Goal: Task Accomplishment & Management: Manage account settings

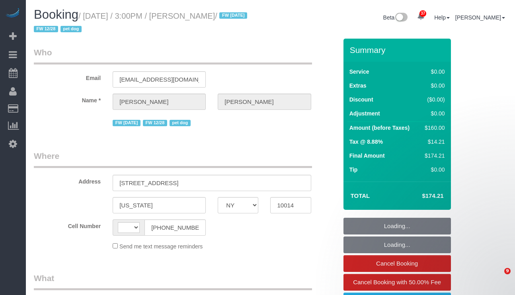
select select "NY"
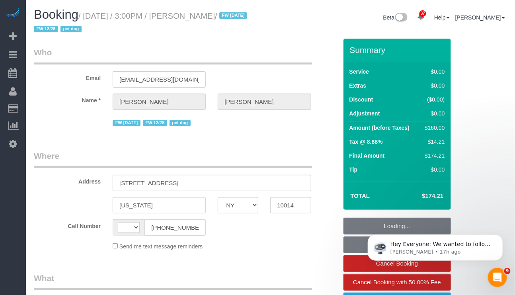
select select "object:3206"
select select "string:stripe-pm_1PpWXg4VGloSiKo7I5Xh9ocu"
select select "number:63"
select select "number:76"
select select "number:13"
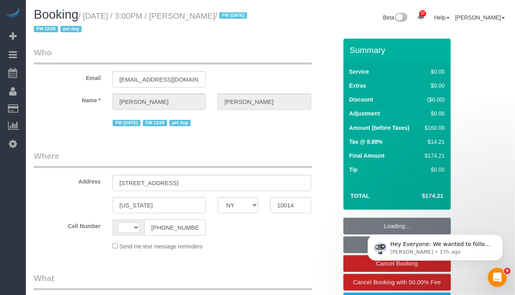
select select "number:5"
select select "string:[GEOGRAPHIC_DATA]"
select select "1"
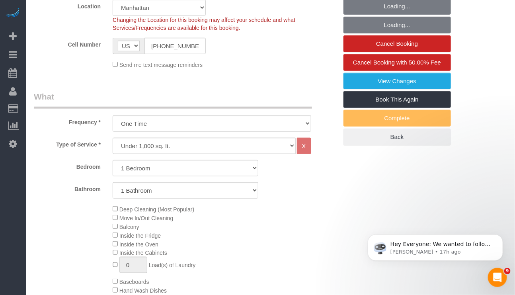
select select "object:4095"
select select "spot1"
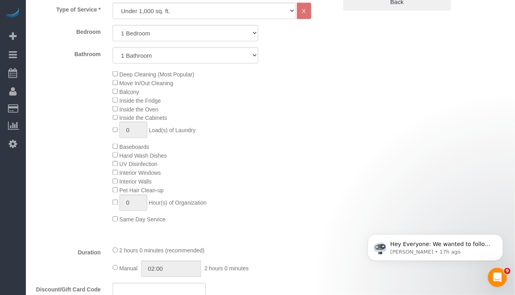
select select "1"
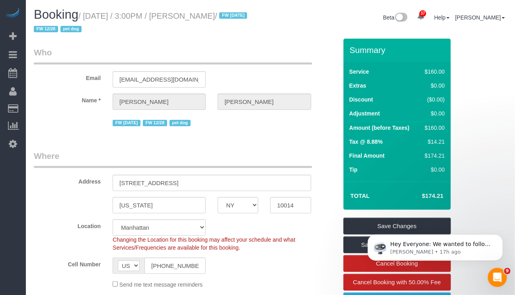
drag, startPoint x: 297, startPoint y: 287, endPoint x: 300, endPoint y: 280, distance: 7.7
click at [297, 287] on div "Send me text message reminders" at bounding box center [212, 284] width 210 height 9
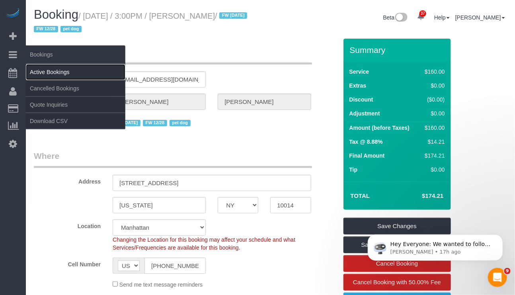
click at [54, 72] on link "Active Bookings" at bounding box center [75, 72] width 99 height 16
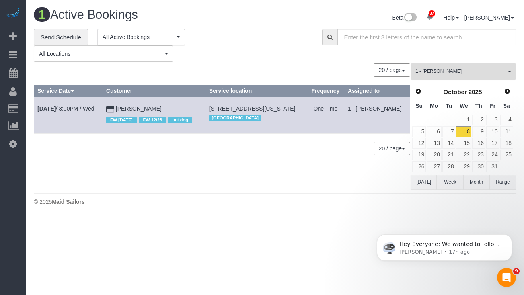
drag, startPoint x: 465, startPoint y: 68, endPoint x: 483, endPoint y: 76, distance: 19.8
click at [466, 68] on button "1 - Chrisdarline Gedeus Cineas All Teams" at bounding box center [463, 71] width 105 height 16
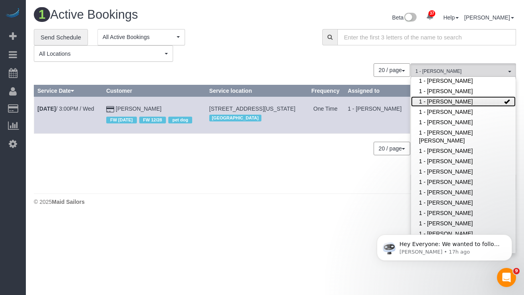
scroll to position [129, 0]
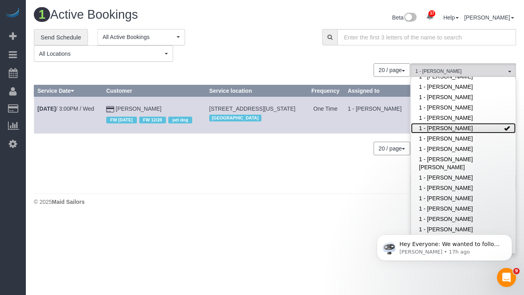
click at [504, 126] on span at bounding box center [507, 128] width 6 height 6
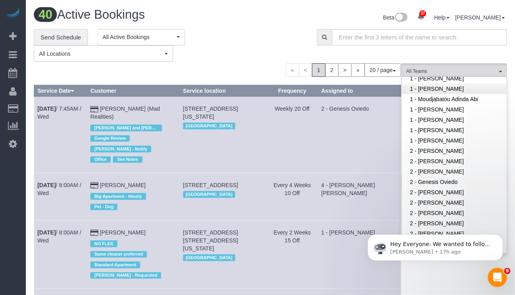
scroll to position [427, 0]
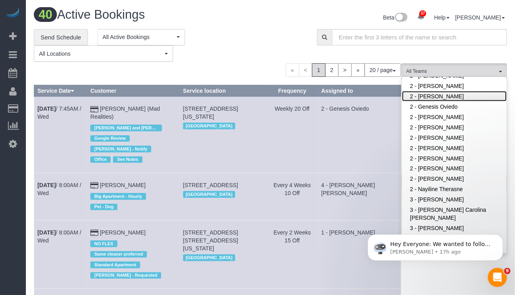
click at [444, 91] on link "2 - [PERSON_NAME]" at bounding box center [454, 96] width 105 height 10
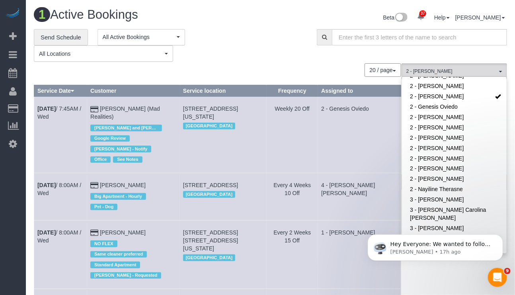
click at [222, 42] on div "**********" at bounding box center [169, 45] width 271 height 33
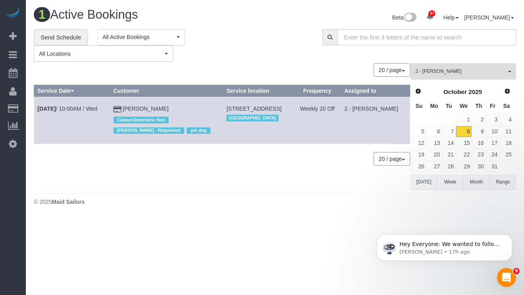
drag, startPoint x: 154, startPoint y: 107, endPoint x: 36, endPoint y: 104, distance: 117.8
click at [36, 104] on tr "Oct 8th / 10:00AM / Wed David Mulle Cannot Determine Size Eveling Mercado - Req…" at bounding box center [222, 120] width 376 height 47
copy tr "Oct 8th / 10:00AM / Wed David Mulle"
click at [245, 62] on div "**********" at bounding box center [172, 45] width 277 height 33
drag, startPoint x: 72, startPoint y: 105, endPoint x: 76, endPoint y: 110, distance: 5.7
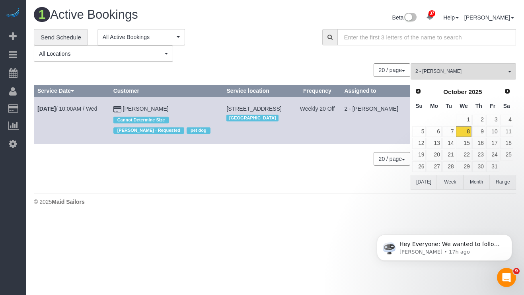
click at [73, 105] on td "Oct 8th / 10:00AM / Wed" at bounding box center [72, 120] width 76 height 47
click at [83, 109] on link "Oct 8th / 10:00AM / Wed" at bounding box center [67, 108] width 60 height 6
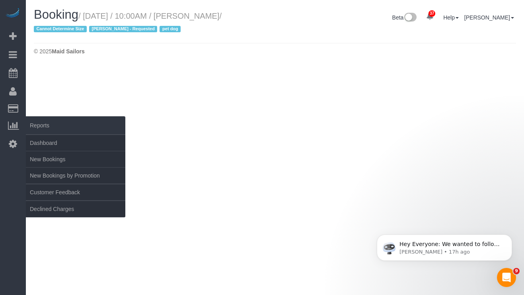
select select "NY"
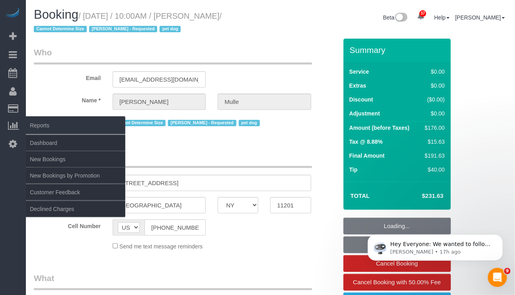
select select "string:stripe-pm_1R9IgE4VGloSiKo7xddHSj1H"
select select "object:5944"
select select "2"
select select "spot49"
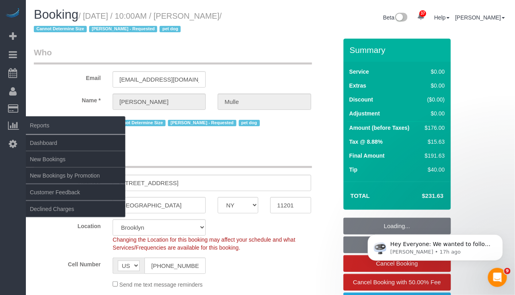
select select "number:58"
select select "number:76"
select select "number:13"
select select "number:6"
select select "object:6441"
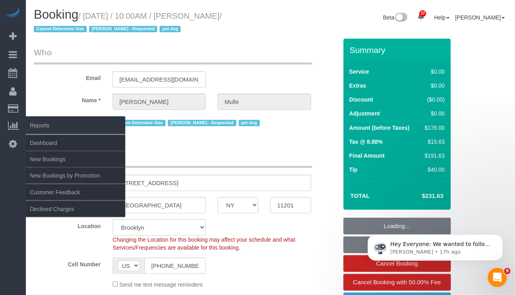
select select "2"
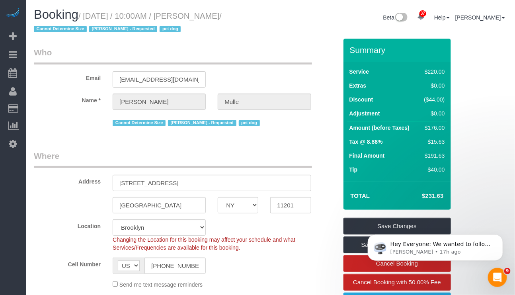
drag, startPoint x: 84, startPoint y: 15, endPoint x: 235, endPoint y: 15, distance: 151.6
click at [222, 15] on small "/ October 08, 2025 / 10:00AM / David Mulle / Cannot Determine Size Eveling Merc…" at bounding box center [128, 23] width 188 height 22
copy small "October 08, 2025 / 10:00AM / David Mulle"
drag, startPoint x: 196, startPoint y: 184, endPoint x: 117, endPoint y: 187, distance: 79.3
click at [117, 187] on input "33 Bond Street, Apt 835" at bounding box center [212, 183] width 198 height 16
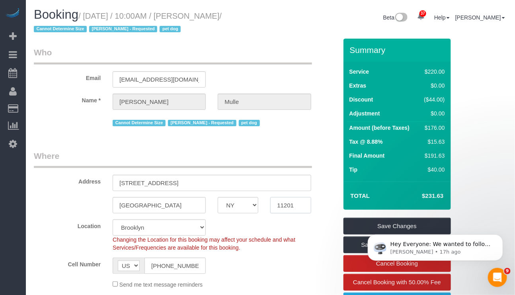
click at [283, 201] on input "11201" at bounding box center [290, 205] width 41 height 16
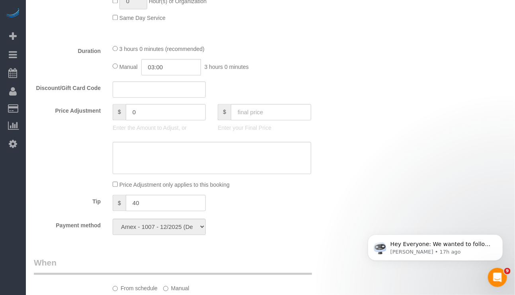
scroll to position [537, 0]
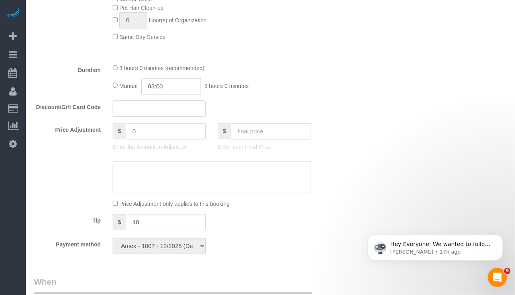
click at [349, 285] on div "Who Email davidmulle@gmail.com Name * David Mulle Cannot Determine Size Eveling…" at bounding box center [270, 167] width 473 height 1332
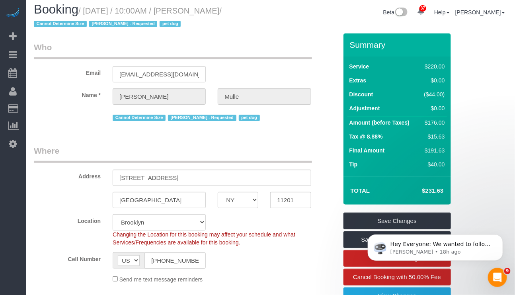
scroll to position [0, 0]
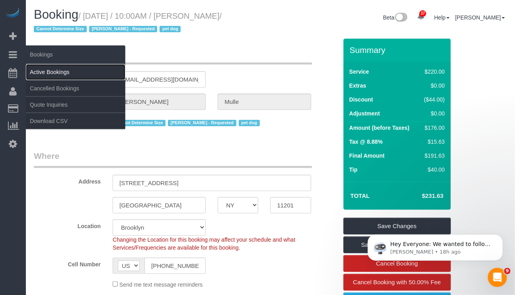
click at [46, 73] on link "Active Bookings" at bounding box center [75, 72] width 99 height 16
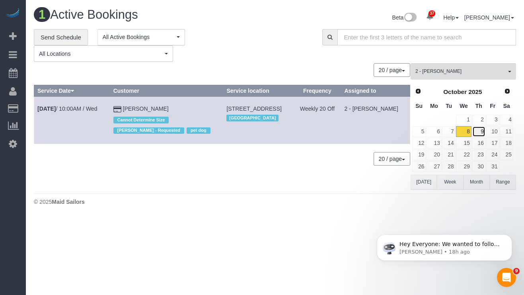
click at [482, 130] on link "9" at bounding box center [478, 131] width 13 height 11
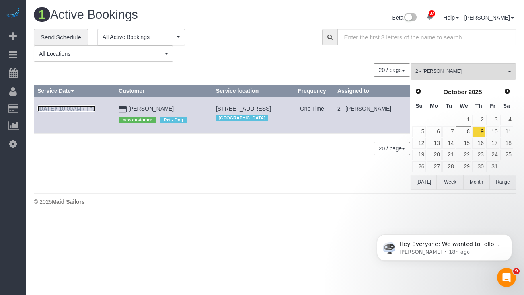
click at [66, 109] on link "Oct 9th / 10:00AM / Thu" at bounding box center [66, 108] width 58 height 6
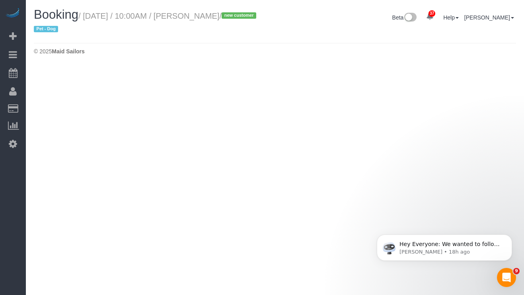
select select "NY"
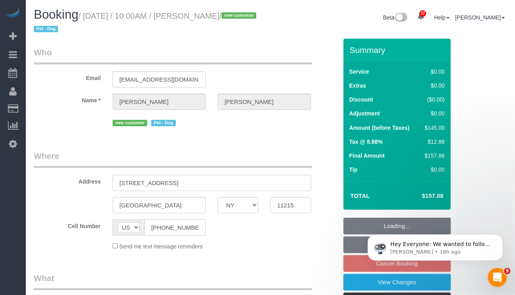
select select "number:89"
select select "number:90"
select select "number:13"
select select "number:5"
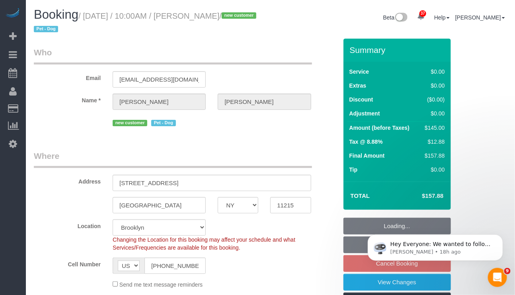
select select "spot96"
select select "object:7794"
select select "string:stripe-pm_1SFgu44VGloSiKo7bcpHYP6N"
select select "1"
select select "object:8249"
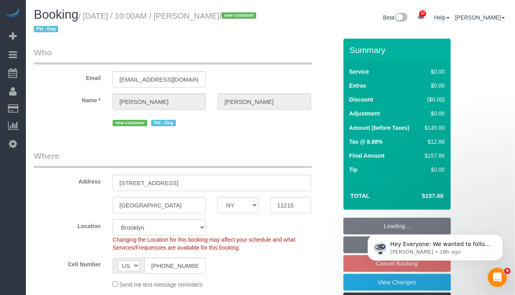
select select "1"
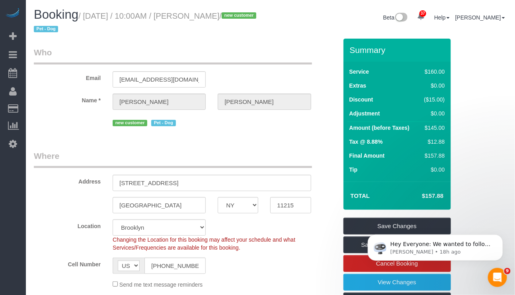
drag, startPoint x: 300, startPoint y: 281, endPoint x: 304, endPoint y: 276, distance: 6.8
click at [300, 281] on div "Send me text message reminders" at bounding box center [212, 284] width 210 height 9
drag, startPoint x: 191, startPoint y: 17, endPoint x: 241, endPoint y: 14, distance: 49.9
click at [241, 14] on small "/ October 09, 2025 / 10:00AM / Eric Bowman / new customer Pet - Dog" at bounding box center [146, 23] width 225 height 22
copy small "[PERSON_NAME]"
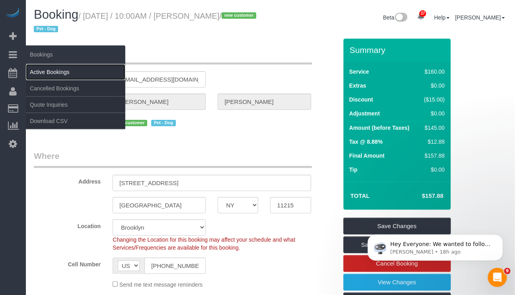
click at [42, 70] on link "Active Bookings" at bounding box center [75, 72] width 99 height 16
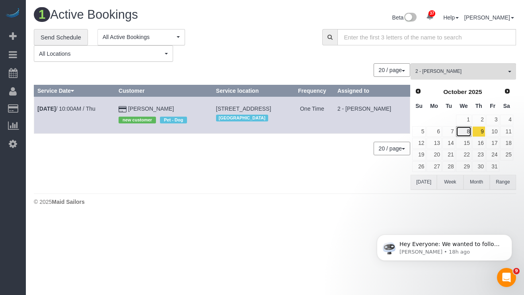
click at [468, 130] on link "8" at bounding box center [463, 131] width 15 height 11
click at [493, 74] on span "2 - [PERSON_NAME]" at bounding box center [461, 71] width 91 height 7
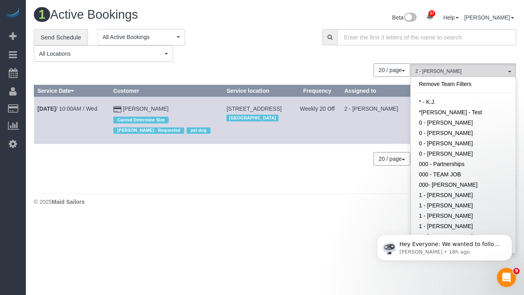
scroll to position [350, 0]
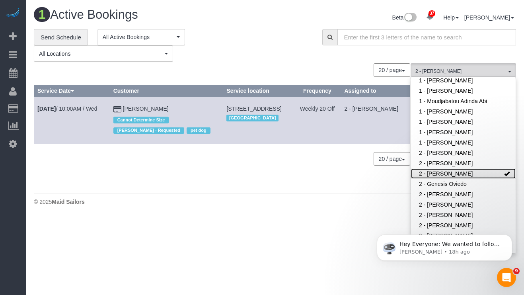
click at [482, 168] on link "2 - [PERSON_NAME]" at bounding box center [463, 173] width 105 height 10
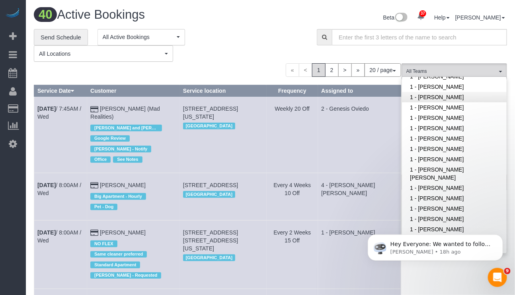
scroll to position [119, 0]
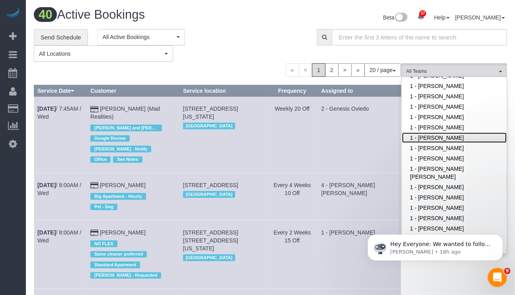
click at [450, 139] on link "1 - [PERSON_NAME]" at bounding box center [454, 138] width 105 height 10
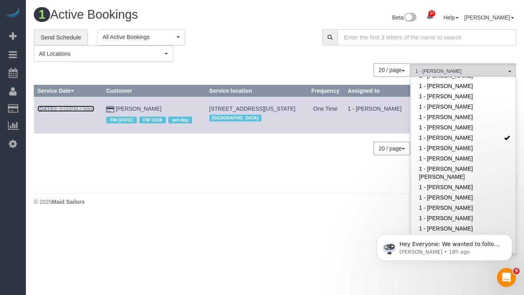
click at [64, 107] on link "Oct 8th / 3:00PM / Wed" at bounding box center [65, 108] width 57 height 6
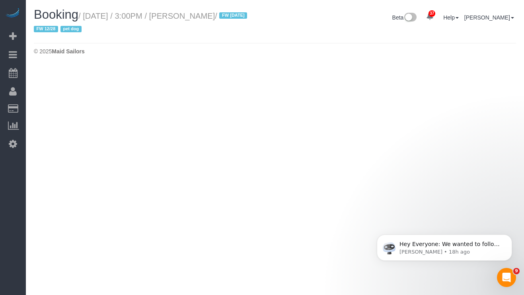
select select "NY"
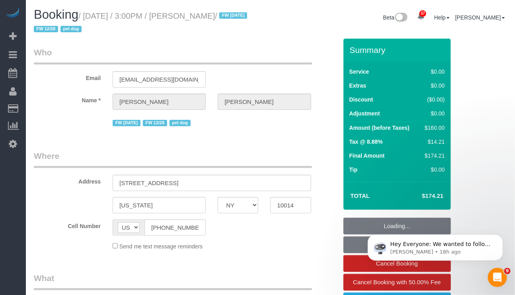
select select "number:63"
select select "number:76"
select select "number:13"
select select "number:5"
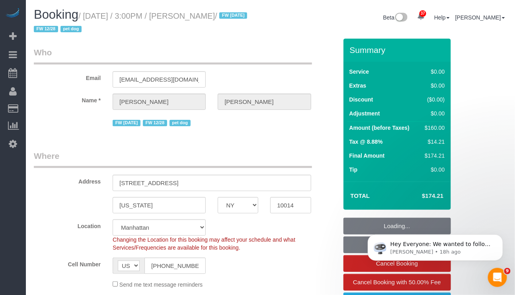
select select "string:stripe-pm_1PpWXg4VGloSiKo7I5Xh9ocu"
select select "object:10614"
select select "1"
select select "spot154"
select select "1"
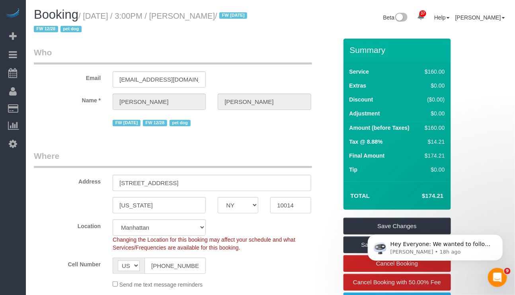
click at [309, 280] on div "Send me text message reminders" at bounding box center [212, 284] width 210 height 9
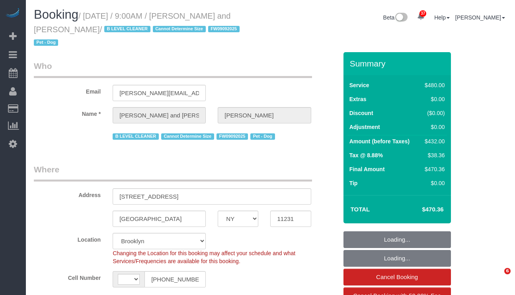
select select "NY"
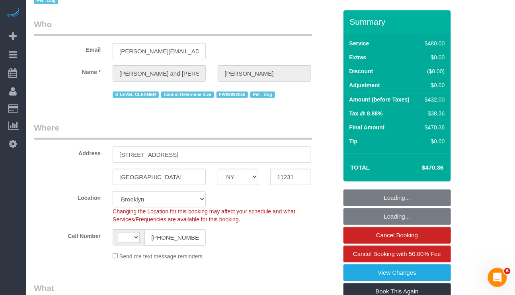
select select "string:stripe-pm_1Fy8G54VGloSiKo73PStrBvB"
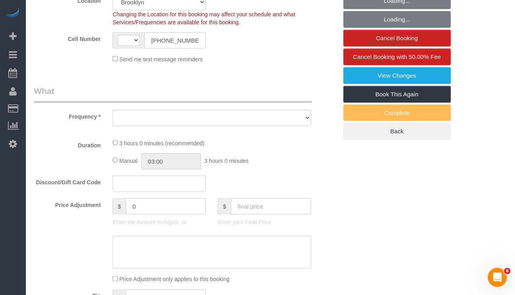
select select "string:[GEOGRAPHIC_DATA]"
select select "object:842"
select select "spot1"
select select "number:57"
select select "number:72"
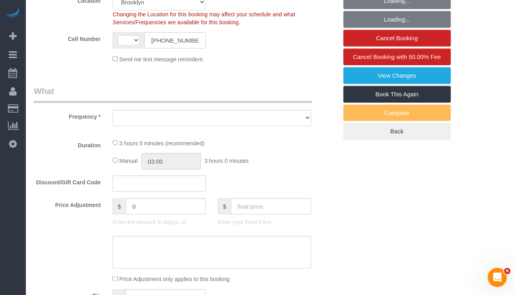
select select "number:13"
select select "number:5"
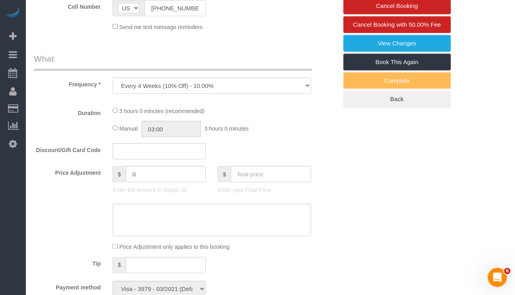
select select "object:1425"
select select "2"
select select "180"
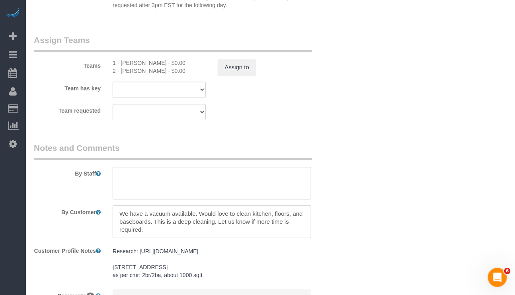
scroll to position [955, 0]
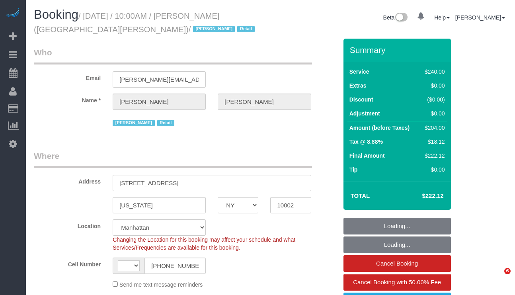
select select "NY"
select select "string:stripe-pm_1QIcSx4VGloSiKo7YBGSrmhK"
select select "2"
select select "90"
select select "string:[GEOGRAPHIC_DATA]"
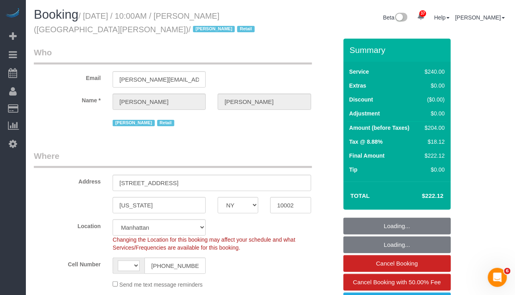
select select "object:976"
select select "spot1"
select select "number:89"
select select "number:90"
select select "number:15"
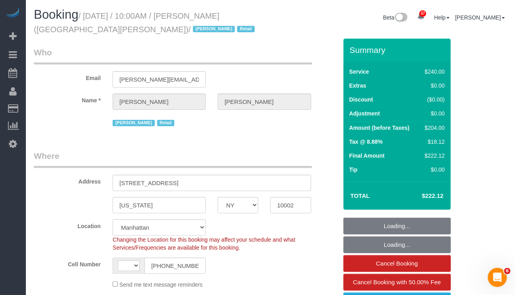
select select "number:7"
select select "object:1518"
drag, startPoint x: 176, startPoint y: 185, endPoint x: 116, endPoint y: 187, distance: 59.3
click at [116, 187] on input "138 Ludlow Street" at bounding box center [212, 183] width 198 height 16
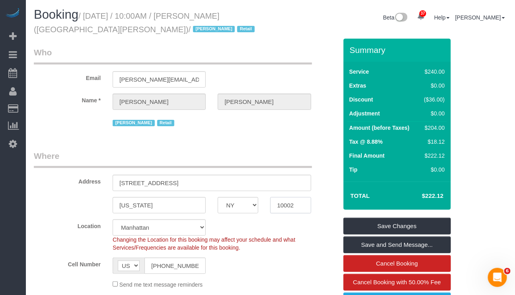
click at [287, 203] on input "10002" at bounding box center [290, 205] width 41 height 16
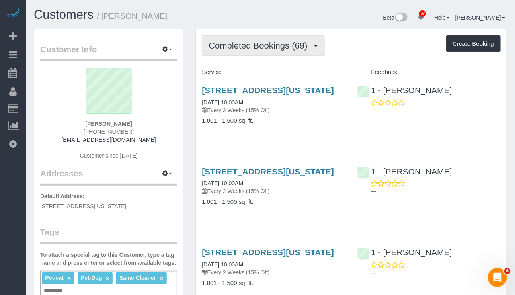
click at [279, 45] on span "Completed Bookings (69)" at bounding box center [260, 46] width 103 height 10
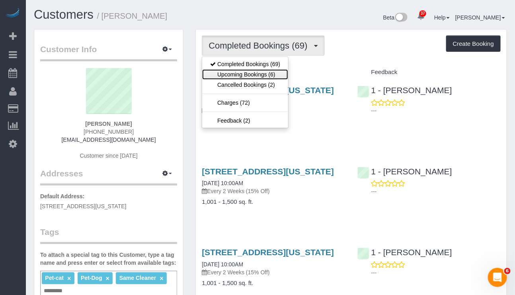
click at [271, 73] on link "Upcoming Bookings (6)" at bounding box center [245, 74] width 86 height 10
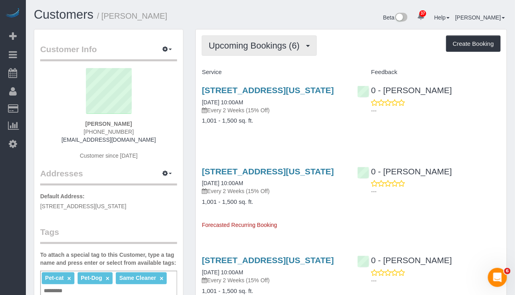
click at [301, 42] on span "Upcoming Bookings (6)" at bounding box center [256, 46] width 95 height 10
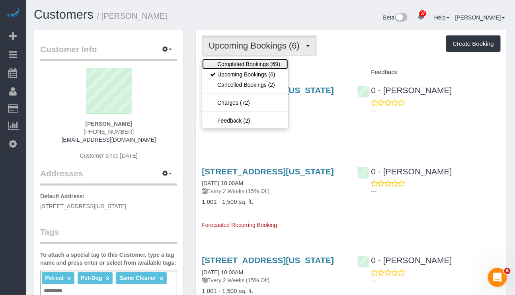
click at [265, 64] on link "Completed Bookings (69)" at bounding box center [245, 64] width 86 height 10
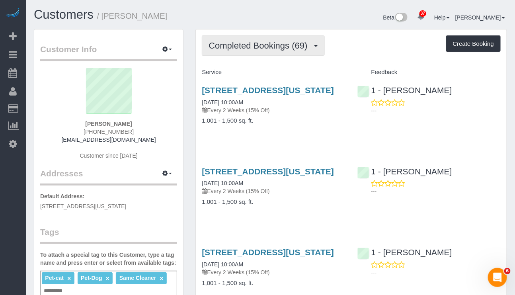
click at [302, 48] on span "Completed Bookings (69)" at bounding box center [260, 46] width 103 height 10
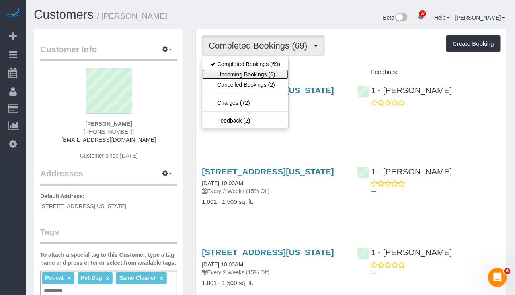
click at [266, 77] on link "Upcoming Bookings (6)" at bounding box center [245, 74] width 86 height 10
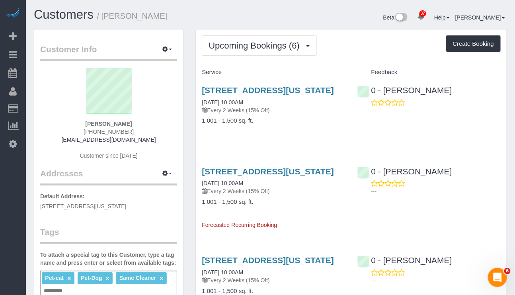
click at [312, 265] on h3 "421 West 54th Street, Apt.3e, New York, NY 10019" at bounding box center [273, 260] width 143 height 9
click at [274, 90] on link "421 West 54th Street, Apt.3e, New York, NY 10019" at bounding box center [268, 90] width 132 height 9
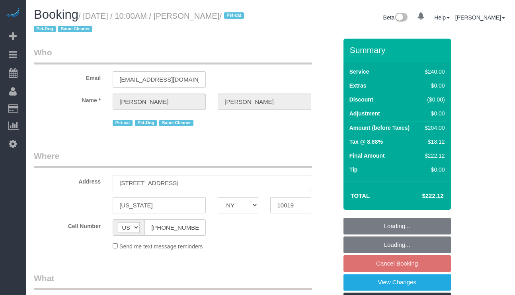
select select "NY"
select select "object:823"
select select "number:58"
select select "number:74"
select select "number:13"
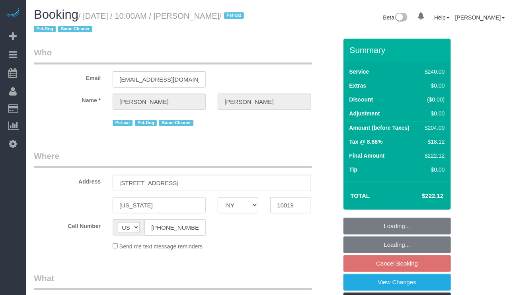
select select "number:5"
select select "string:stripe-pm_1R5XJT4VGloSiKo7R7q3IEQd"
select select "180"
select select "spot1"
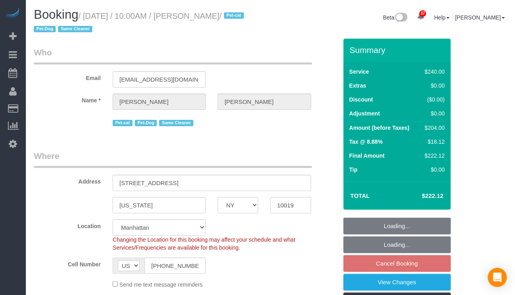
select select "object:1057"
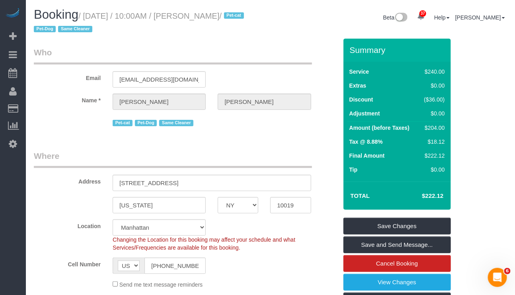
click at [78, 15] on span "Booking" at bounding box center [56, 15] width 45 height 14
drag, startPoint x: 87, startPoint y: 14, endPoint x: 226, endPoint y: 15, distance: 138.9
click at [226, 15] on small "/ October 09, 2025 / 10:00AM / Toni Roth / Pet-cat Pet-Dog Same Cleaner" at bounding box center [140, 23] width 213 height 22
copy small "October 09, 2025 / 10:00AM / Toni Roth"
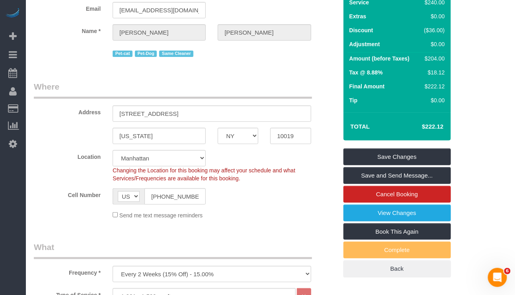
scroll to position [60, 0]
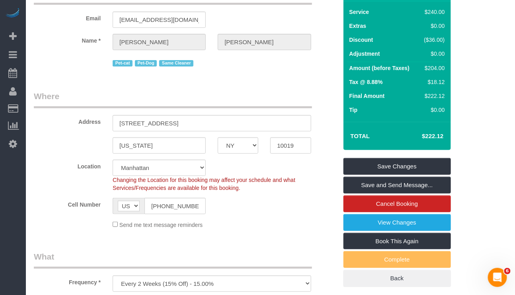
drag, startPoint x: 48, startPoint y: 271, endPoint x: 51, endPoint y: 273, distance: 4.1
click at [48, 273] on div "Frequency * One Time Weekly (20% Off) - 20.00% Every 2 Weeks (15% Off) - 15.00%…" at bounding box center [186, 271] width 316 height 41
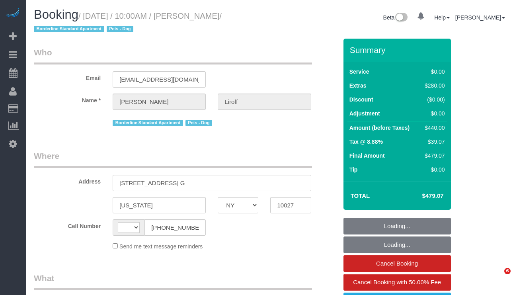
select select "NY"
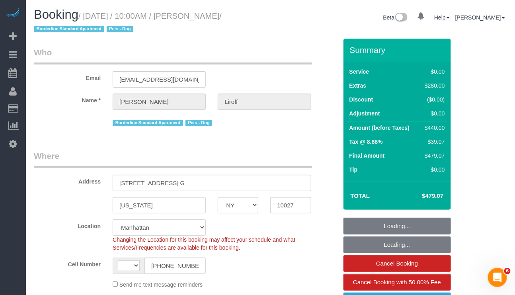
select select "object:582"
select select "1"
select select "spot1"
select select "number:57"
select select "number:76"
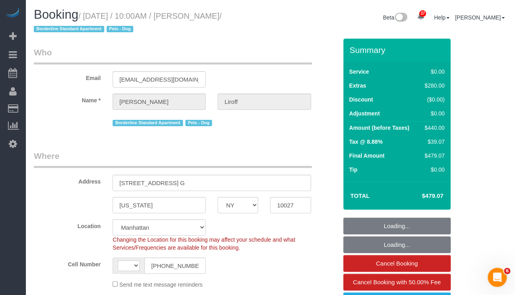
select select "number:15"
select select "number:5"
select select "string:[GEOGRAPHIC_DATA]"
select select "1"
select select "string:stripe-pm_1SF0jr4VGloSiKo7C6AJgNDs"
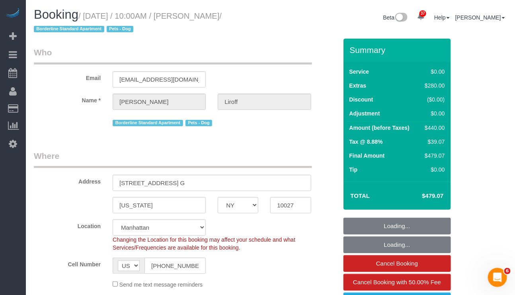
select select "object:1507"
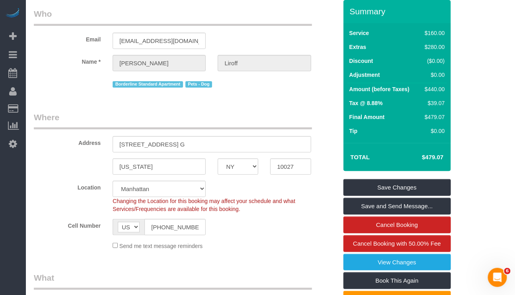
scroll to position [60, 0]
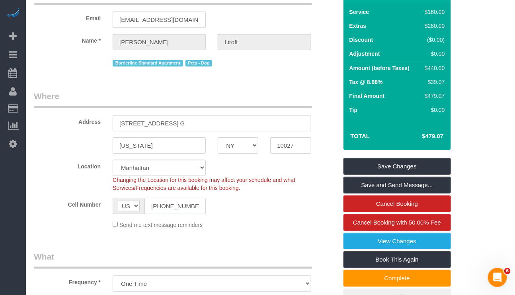
drag, startPoint x: 196, startPoint y: 210, endPoint x: 144, endPoint y: 215, distance: 52.8
click at [144, 215] on sui-booking-location "Location [GEOGRAPHIC_DATA] [GEOGRAPHIC_DATA] [GEOGRAPHIC_DATA] [GEOGRAPHIC_DATA…" at bounding box center [186, 194] width 304 height 69
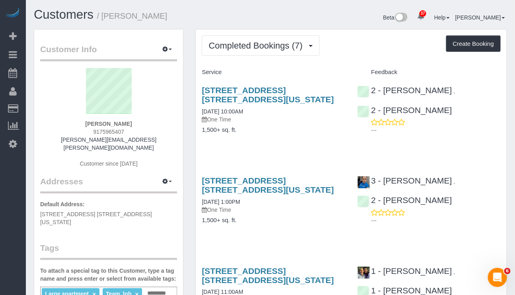
click at [267, 10] on div "Customers / [PERSON_NAME]" at bounding box center [149, 16] width 243 height 17
click at [254, 53] on button "Completed Bookings (7)" at bounding box center [261, 45] width 118 height 20
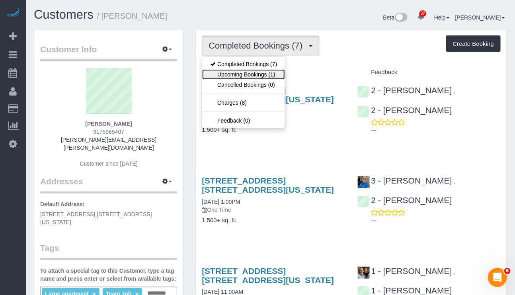
click at [256, 72] on link "Upcoming Bookings (1)" at bounding box center [243, 74] width 83 height 10
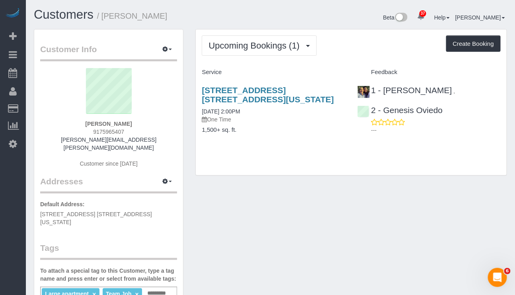
drag, startPoint x: 142, startPoint y: 122, endPoint x: 77, endPoint y: 123, distance: 65.7
click at [77, 123] on div "[PERSON_NAME] 9175965407 [PERSON_NAME][EMAIL_ADDRESS][PERSON_NAME][DOMAIN_NAME]…" at bounding box center [108, 121] width 137 height 107
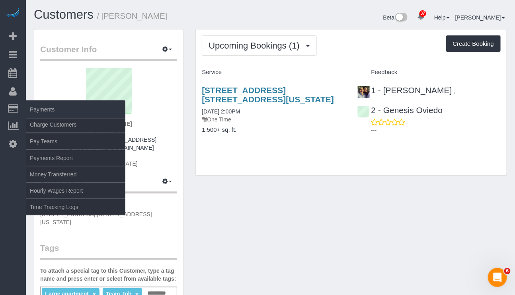
copy strong "[PERSON_NAME]"
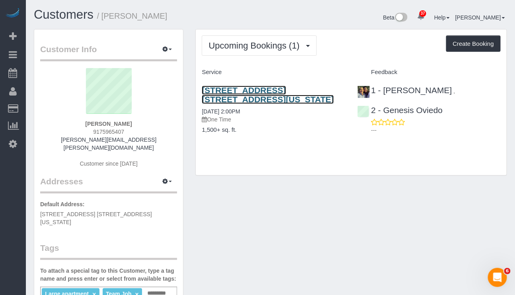
click at [275, 89] on link "[STREET_ADDRESS] [STREET_ADDRESS][US_STATE]" at bounding box center [268, 95] width 132 height 18
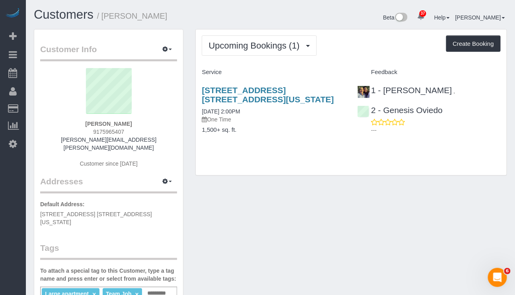
click at [285, 122] on p "One Time" at bounding box center [273, 119] width 143 height 8
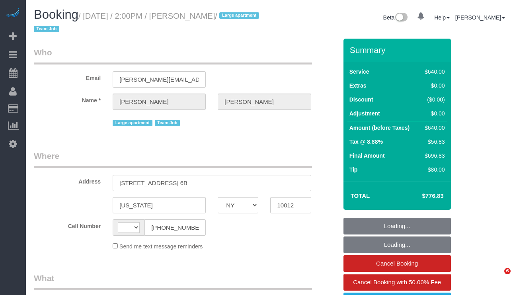
select select "NY"
select select "object:507"
select select "number:62"
select select "number:75"
select select "number:15"
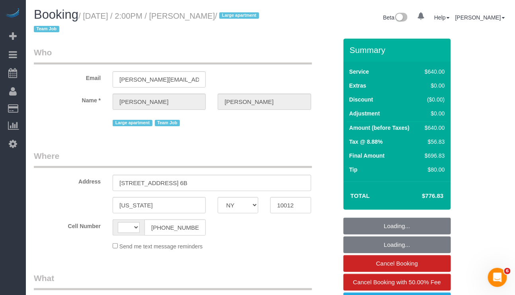
select select "number:6"
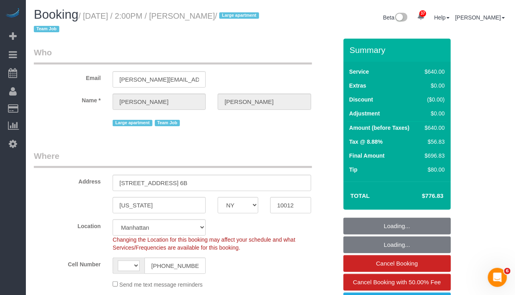
select select "object:731"
select select "string:[GEOGRAPHIC_DATA]"
select select "string:stripe-pm_1S6Gzo4VGloSiKo7bUrrxfkt"
select select "240"
select select "spot1"
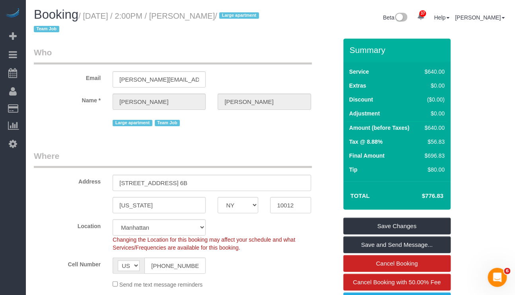
drag, startPoint x: 86, startPoint y: 16, endPoint x: 263, endPoint y: 19, distance: 176.7
click at [261, 19] on small "/ [DATE] / 2:00PM / [PERSON_NAME] / Large apartment Team Job" at bounding box center [148, 23] width 228 height 22
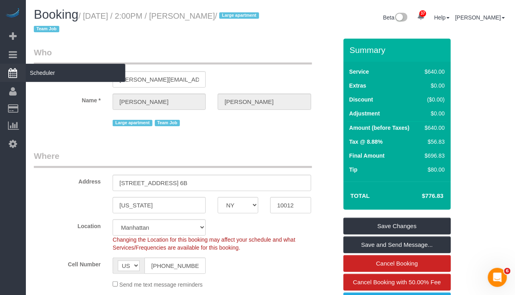
copy small "[DATE] / 2:00PM / [PERSON_NAME]"
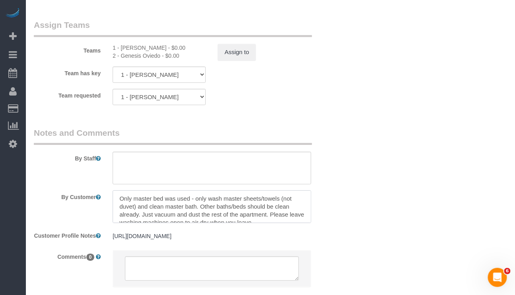
click at [147, 214] on textarea at bounding box center [212, 206] width 198 height 33
paste textarea "Today, the only room that was slept in was the master so those are the only she…"
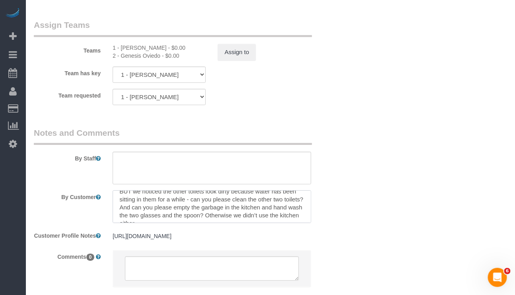
scroll to position [60, 0]
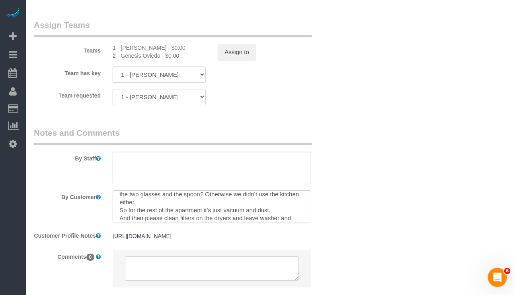
type textarea "Today, the only room that was slept in was the master so those are the only she…"
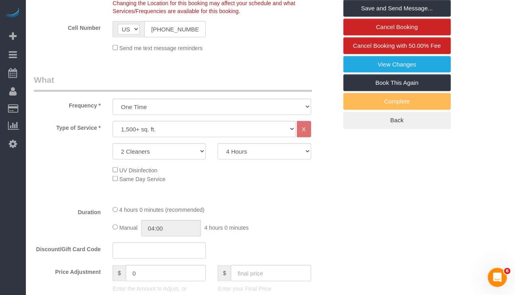
scroll to position [119, 0]
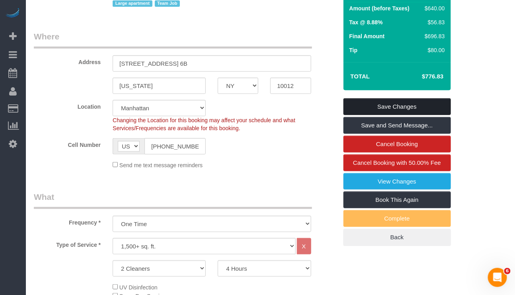
click at [363, 106] on link "Save Changes" at bounding box center [396, 106] width 107 height 17
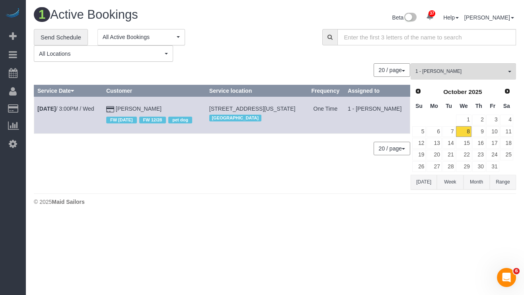
click at [209, 44] on div "**********" at bounding box center [172, 45] width 277 height 33
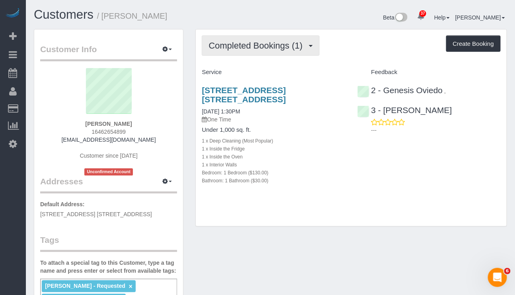
click at [271, 42] on span "Completed Bookings (1)" at bounding box center [258, 46] width 98 height 10
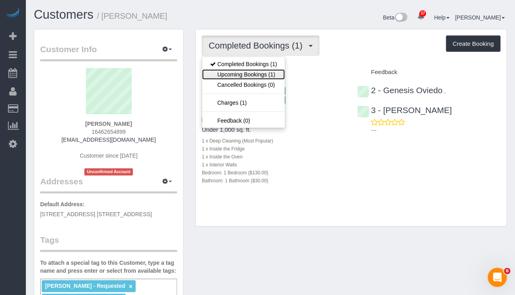
click at [259, 73] on link "Upcoming Bookings (1)" at bounding box center [243, 74] width 83 height 10
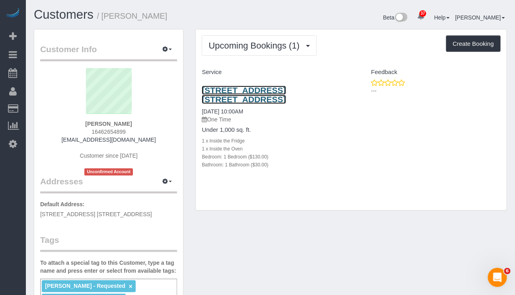
click at [264, 91] on link "[STREET_ADDRESS] [STREET_ADDRESS]" at bounding box center [244, 95] width 84 height 18
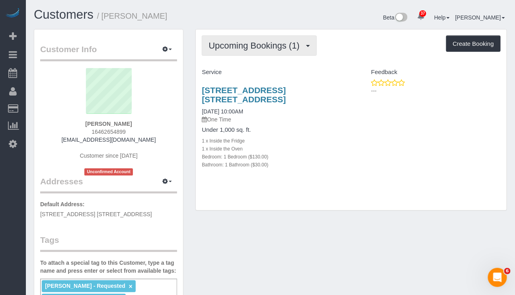
click at [246, 41] on span "Upcoming Bookings (1)" at bounding box center [256, 46] width 95 height 10
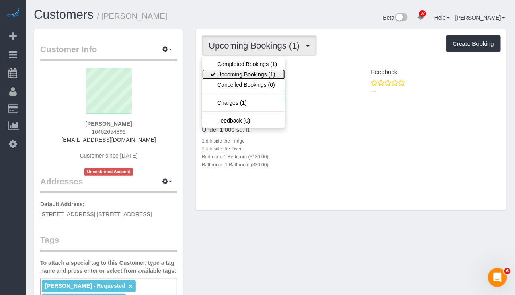
click at [236, 73] on link "Upcoming Bookings (1)" at bounding box center [243, 74] width 83 height 10
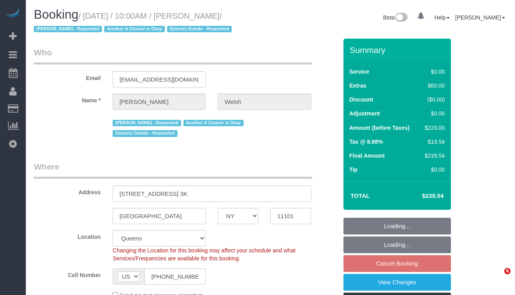
select select "NY"
select select "object:1272"
select select "string:stripe-pm_1Q4m804VGloSiKo7mMVTMZKs"
select select "1"
select select "spot3"
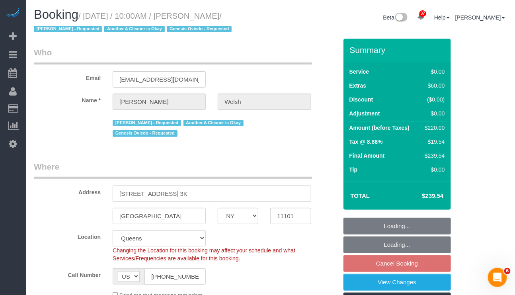
select select "number:58"
select select "number:76"
select select "number:15"
select select "number:5"
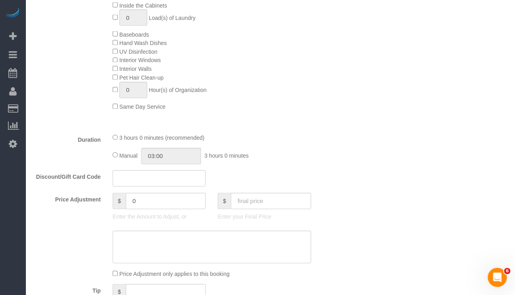
scroll to position [716, 0]
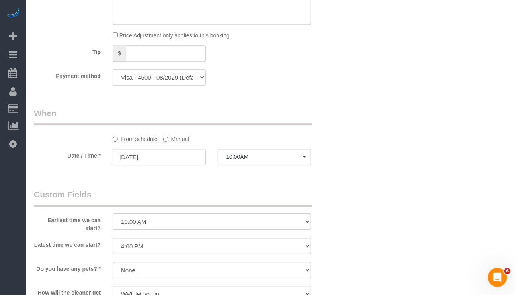
click at [183, 142] on label "Manual" at bounding box center [176, 137] width 26 height 11
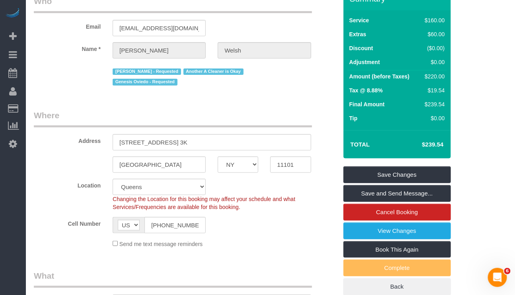
scroll to position [0, 0]
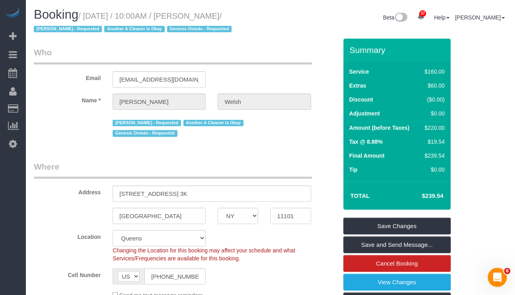
drag, startPoint x: 86, startPoint y: 12, endPoint x: 247, endPoint y: 14, distance: 160.8
click at [234, 14] on small "/ October 15, 2025 / 10:00AM / Jennifer Welsh / Ana Araujo - Requested Another …" at bounding box center [134, 23] width 200 height 22
copy small "October 15, 2025 / 10:00AM / Jennifer Welsh"
click at [294, 167] on legend "Where" at bounding box center [173, 170] width 278 height 18
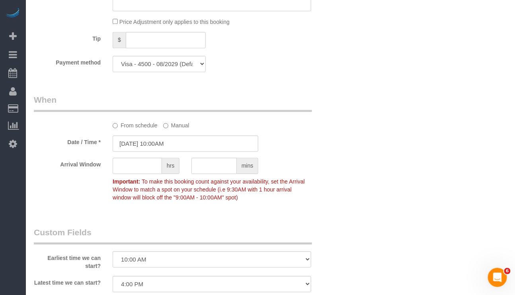
scroll to position [716, 0]
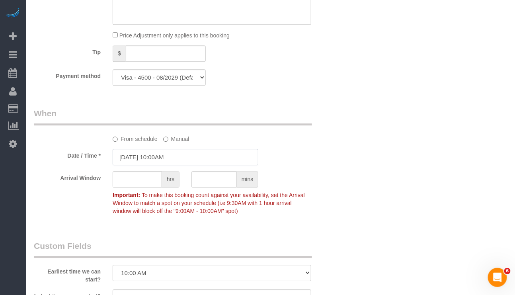
click at [153, 158] on input "10/15/2025 10:00AM" at bounding box center [186, 157] width 146 height 16
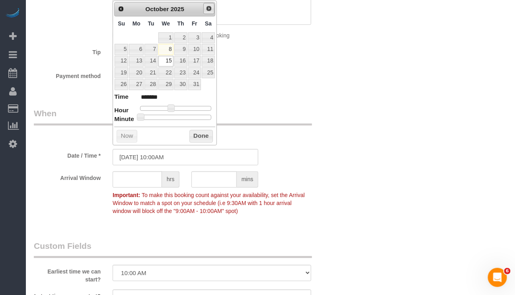
click at [207, 13] on link "Next" at bounding box center [208, 8] width 11 height 11
click at [275, 109] on legend "When" at bounding box center [173, 116] width 278 height 18
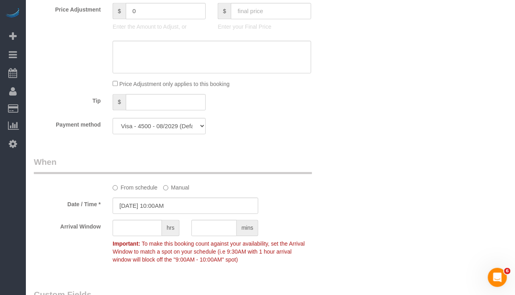
scroll to position [776, 0]
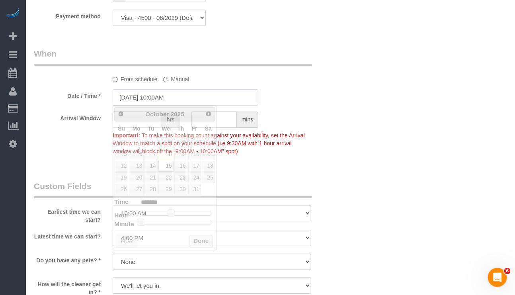
click at [160, 98] on input "10/15/2025 10:00AM" at bounding box center [186, 97] width 146 height 16
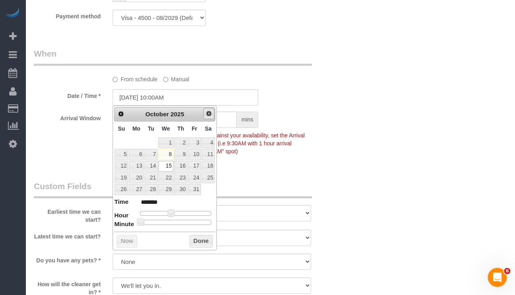
click at [208, 118] on link "Next" at bounding box center [208, 113] width 11 height 11
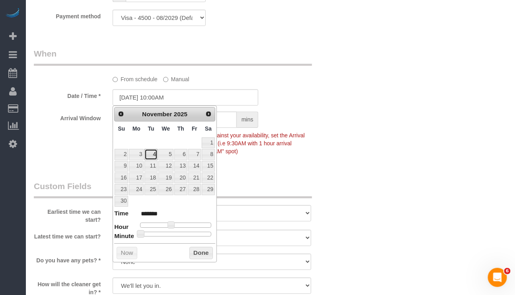
click at [150, 155] on link "4" at bounding box center [150, 154] width 13 height 11
click at [181, 179] on link "20" at bounding box center [180, 177] width 13 height 11
type input "11/20/2025 10:00AM"
click at [302, 147] on p "Important: To make this booking count against your availability, set the Arriva…" at bounding box center [212, 142] width 210 height 26
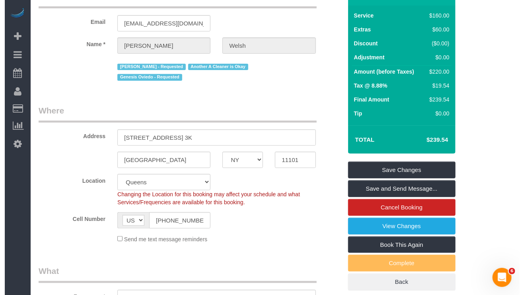
scroll to position [0, 0]
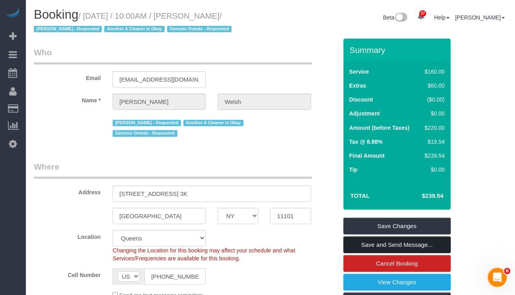
click at [378, 252] on link "Save and Send Message..." at bounding box center [396, 244] width 107 height 17
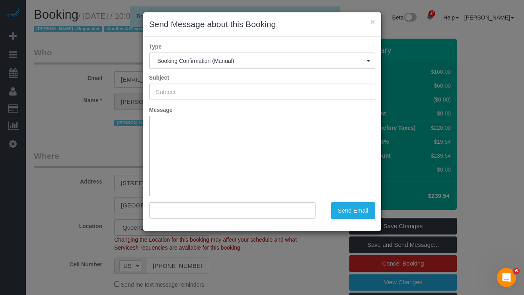
type input "Cleaning Confirmed for 11/20/2025 at 10:00am"
type input ""Jennifer Welsh" <jenbwz@gmail.com>"
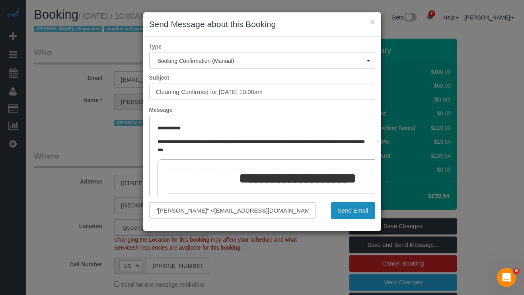
click at [345, 211] on button "Send Email" at bounding box center [353, 210] width 44 height 17
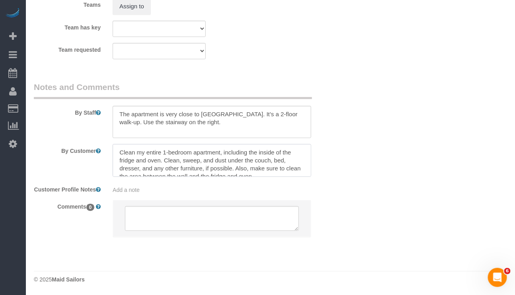
scroll to position [7, 0]
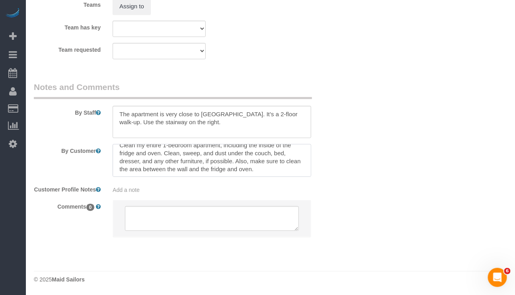
click at [304, 168] on textarea at bounding box center [212, 160] width 198 height 33
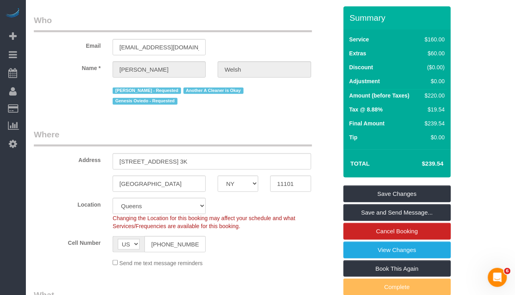
scroll to position [60, 0]
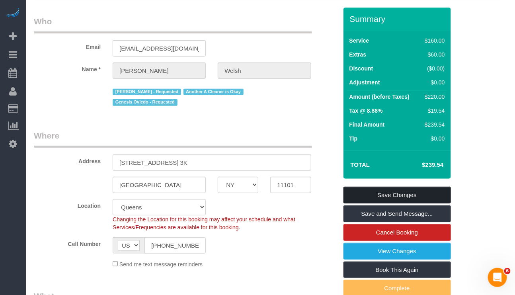
type textarea "Clean my entire 1-bedroom apartment, including the inside of the fridge and ove…"
click at [400, 193] on link "Save Changes" at bounding box center [396, 195] width 107 height 17
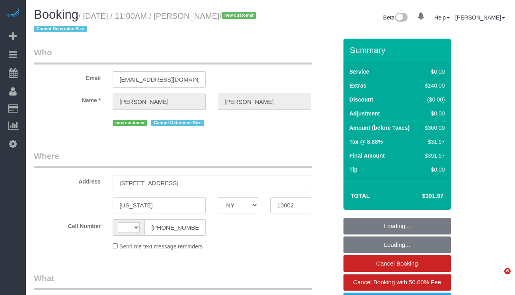
select select "NY"
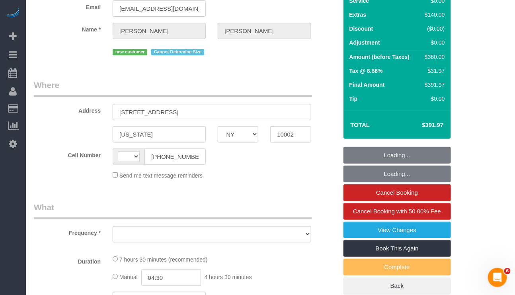
scroll to position [205, 0]
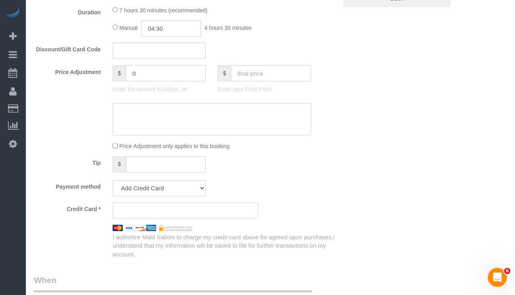
select select "string:[GEOGRAPHIC_DATA]"
select select "object:979"
select select "string:stripe-pm_1SFvZY4VGloSiKo7K7GZTdV0"
select select "2"
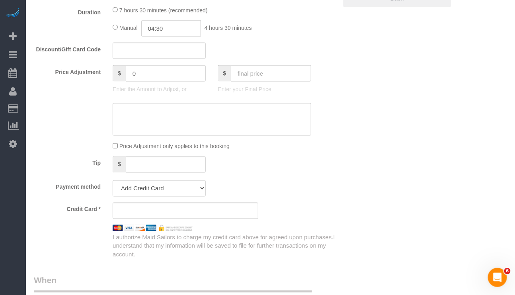
select select "spot1"
select select "number:57"
select select "number:73"
select select "number:15"
select select "number:5"
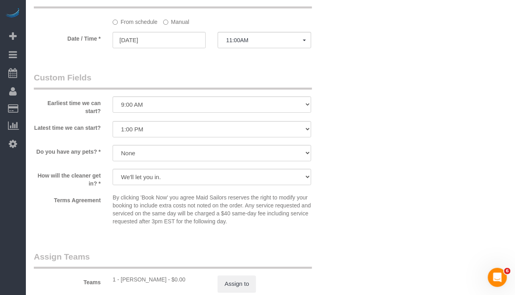
scroll to position [842, 0]
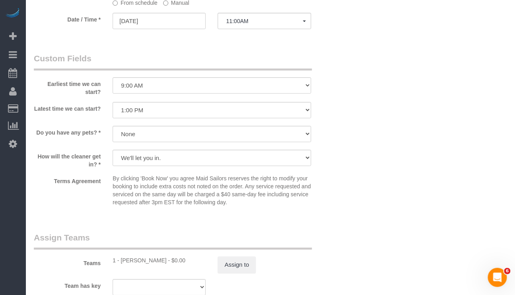
select select "2"
click at [168, 7] on label "Manual" at bounding box center [176, 1] width 26 height 11
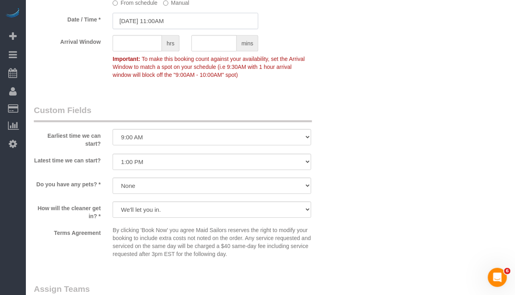
click at [168, 29] on input "10/08/2025 11:00AM" at bounding box center [186, 21] width 146 height 16
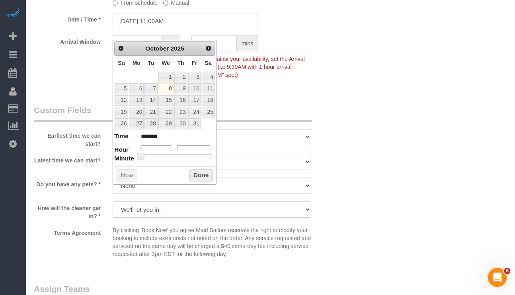
type input "10/08/2025 12:00PM"
type input "*******"
click at [176, 150] on span at bounding box center [177, 147] width 7 height 7
type input "10/08/2025 12:05PM"
type input "*******"
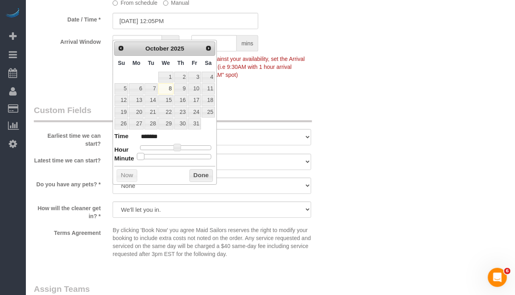
type input "10/08/2025 12:10PM"
type input "*******"
type input "10/08/2025 12:15PM"
type input "*******"
type input "10/08/2025 12:20PM"
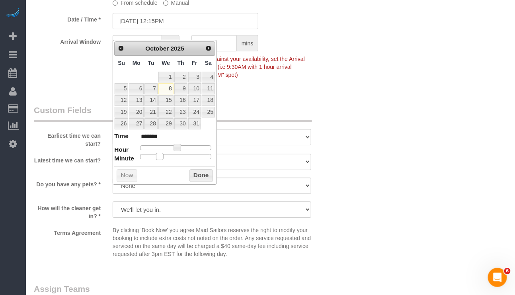
type input "*******"
type input "10/08/2025 12:25PM"
type input "*******"
type input "10/08/2025 12:30PM"
type input "*******"
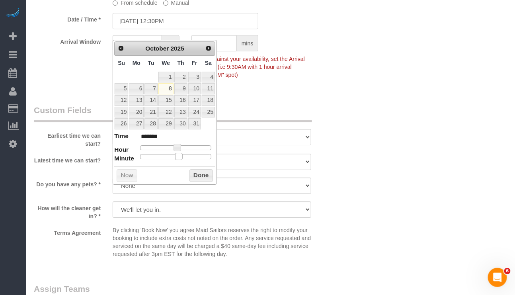
drag, startPoint x: 141, startPoint y: 159, endPoint x: 178, endPoint y: 160, distance: 36.6
click at [178, 160] on span at bounding box center [178, 156] width 7 height 7
drag, startPoint x: 200, startPoint y: 178, endPoint x: 204, endPoint y: 178, distance: 4.4
click at [201, 178] on button "Done" at bounding box center [200, 175] width 23 height 13
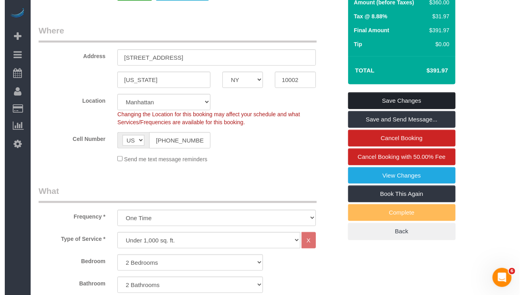
scroll to position [6, 0]
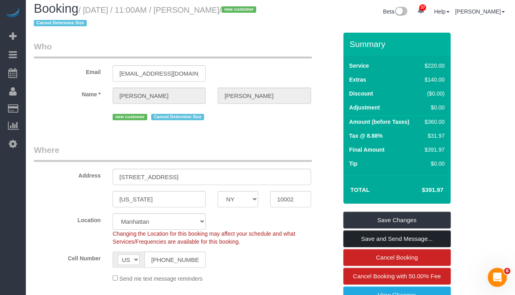
click at [388, 238] on link "Save and Send Message..." at bounding box center [396, 238] width 107 height 17
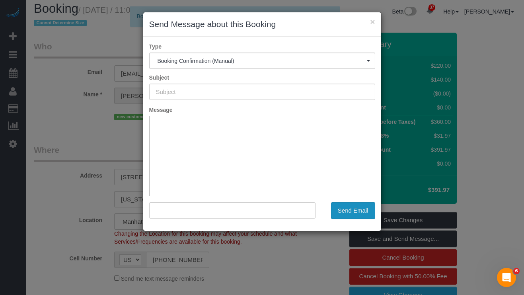
type input "Cleaning Confirmed for 10/08/2025 at 12:30pm"
type input ""Leila sheridan" <leilasheridan@gmail.com>"
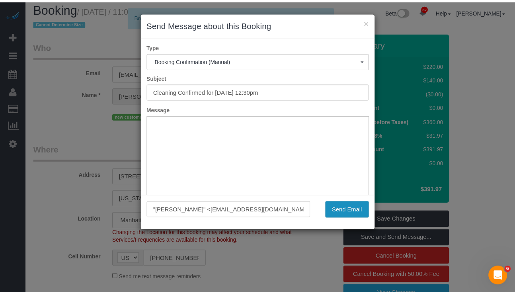
scroll to position [0, 0]
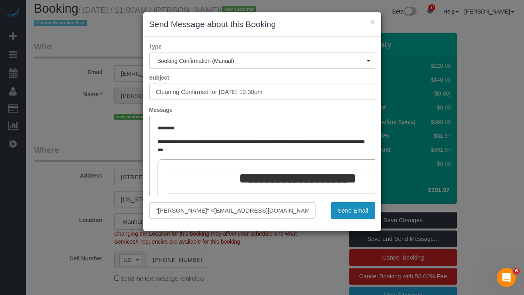
click at [349, 210] on button "Send Email" at bounding box center [353, 210] width 44 height 17
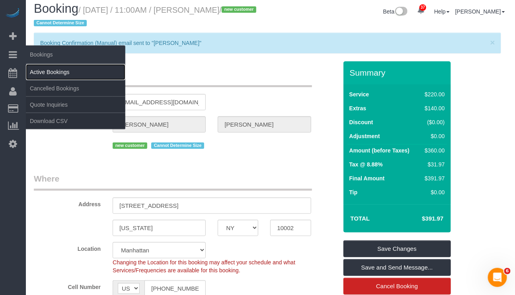
click at [51, 70] on link "Active Bookings" at bounding box center [75, 72] width 99 height 16
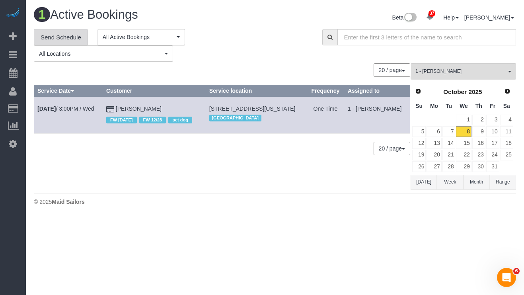
click at [63, 36] on link "Send Schedule" at bounding box center [61, 37] width 54 height 17
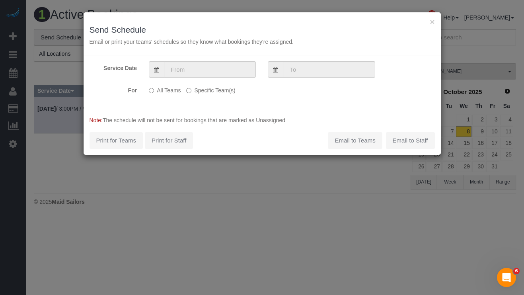
click at [193, 88] on label "Specific Team(s)" at bounding box center [210, 89] width 49 height 11
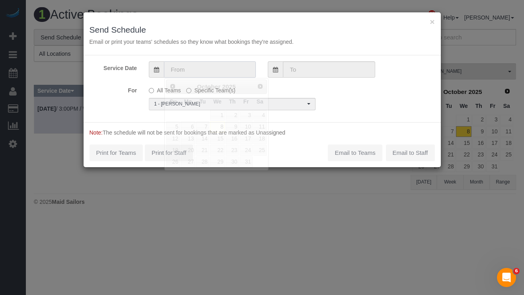
click at [213, 74] on input "text" at bounding box center [210, 69] width 92 height 16
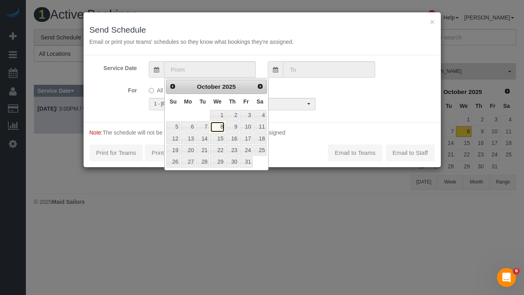
click at [218, 129] on link "8" at bounding box center [217, 126] width 15 height 11
type input "10/08/2025"
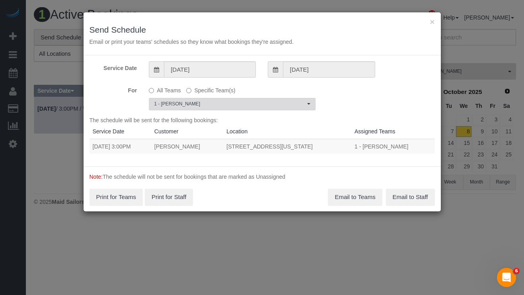
drag, startPoint x: 218, startPoint y: 99, endPoint x: 229, endPoint y: 114, distance: 18.4
click at [218, 99] on button "1 - Chrisdarline Gedeus Cineas Choose Team(s)" at bounding box center [232, 104] width 167 height 12
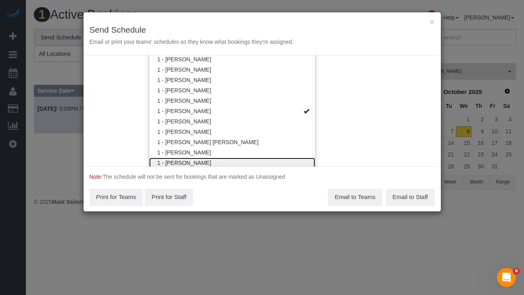
click at [200, 162] on link "1 - [PERSON_NAME]" at bounding box center [232, 163] width 166 height 10
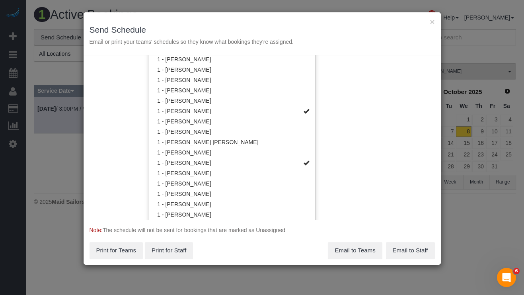
click at [356, 205] on div "Service Date 10/08/2025 10/08/2025 For All Teams Specific Team(s) 1 - Chrisdarl…" at bounding box center [262, 137] width 357 height 164
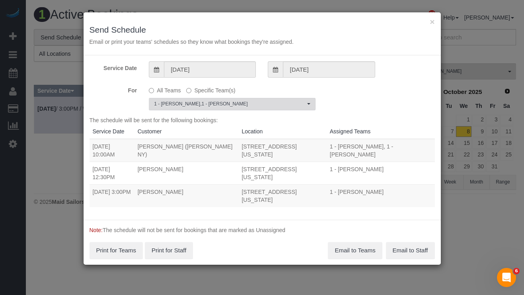
click at [266, 105] on span "1 - Chrisdarline Gedeus Cineas , 1 - Emily Desena" at bounding box center [229, 104] width 151 height 7
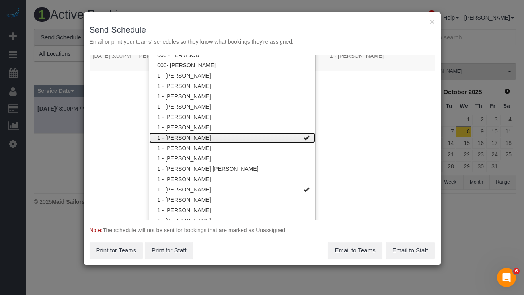
click at [277, 134] on link "1 - [PERSON_NAME]" at bounding box center [232, 138] width 166 height 10
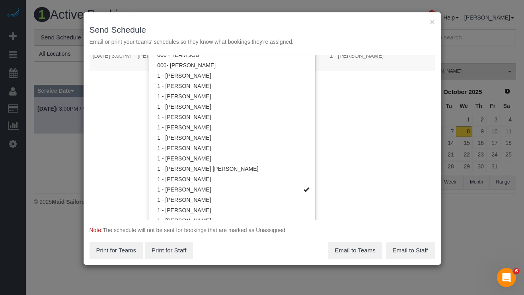
click at [340, 191] on div "Service Date 10/08/2025 10/08/2025 For All Teams Specific Team(s) 1 - Emily Des…" at bounding box center [262, 137] width 357 height 164
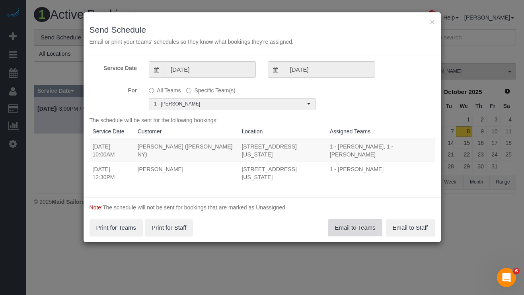
click at [347, 219] on button "Email to Teams" at bounding box center [355, 227] width 54 height 17
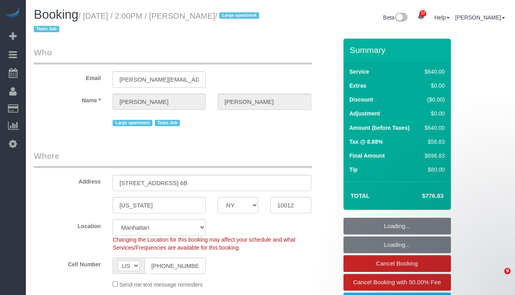
select select "NY"
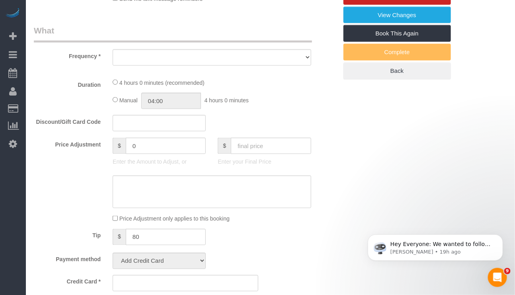
select select "object:12393"
select select "spot199"
select select "number:62"
select select "number:75"
select select "number:15"
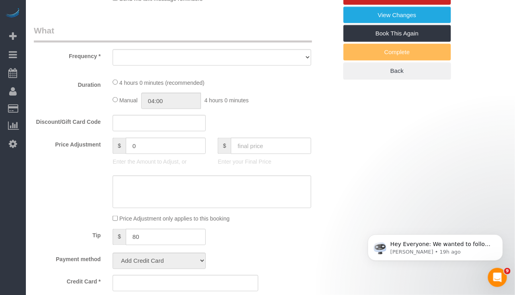
select select "number:6"
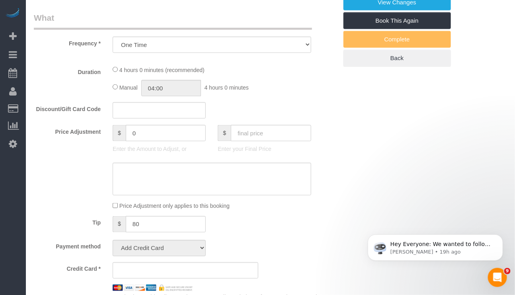
select select "object:12638"
select select "string:stripe-pm_1S6Gzo4VGloSiKo7bUrrxfkt"
select select "240"
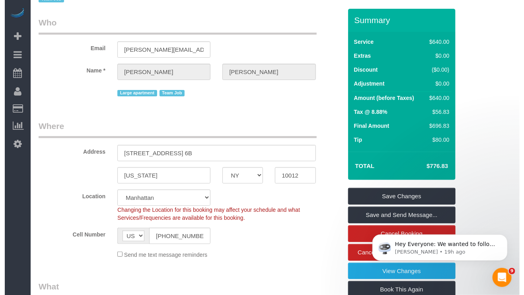
scroll to position [0, 0]
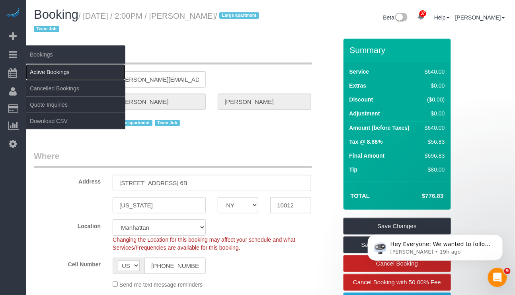
click at [40, 66] on link "Active Bookings" at bounding box center [75, 72] width 99 height 16
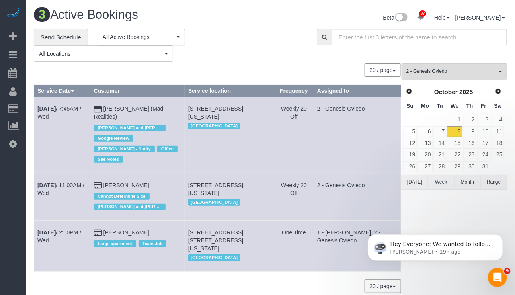
click at [132, 279] on div "3 Active Bookings Beta 37 Your Notifications You have 0 alerts × You have 1 to …" at bounding box center [270, 164] width 489 height 329
click at [469, 133] on link "9" at bounding box center [469, 131] width 13 height 11
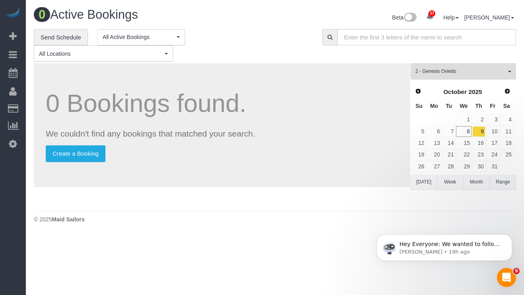
click at [363, 292] on body "37 Beta Your Notifications You have 0 alerts × You have 1 to charge for [DATE] …" at bounding box center [262, 147] width 524 height 295
click at [478, 73] on span "2 - Genesis Oviedo" at bounding box center [461, 71] width 91 height 7
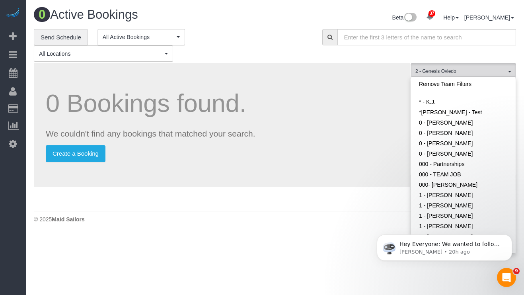
scroll to position [361, 0]
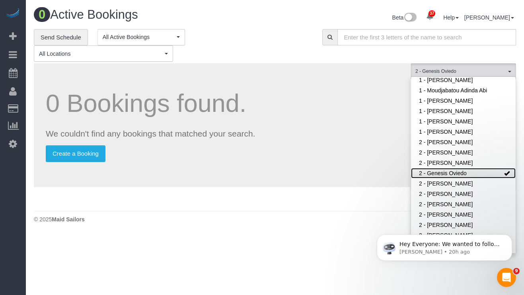
click at [491, 168] on link "2 - Genesis Oviedo" at bounding box center [463, 173] width 105 height 10
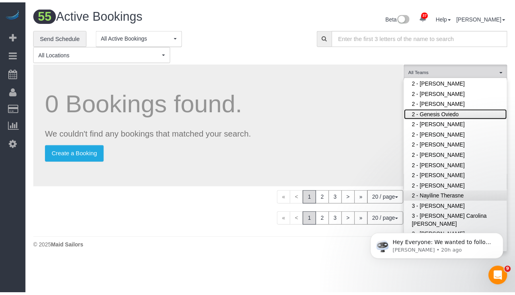
scroll to position [421, 0]
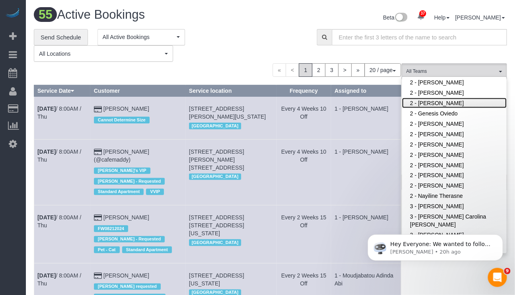
click at [445, 98] on link "2 - [PERSON_NAME]" at bounding box center [454, 103] width 105 height 10
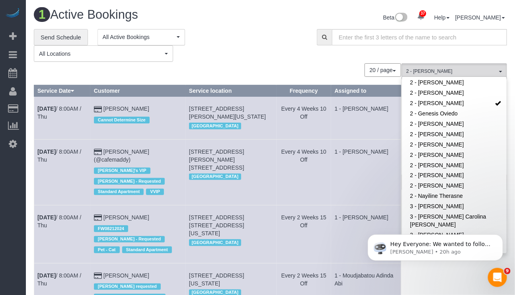
click at [276, 31] on div "**********" at bounding box center [169, 45] width 271 height 33
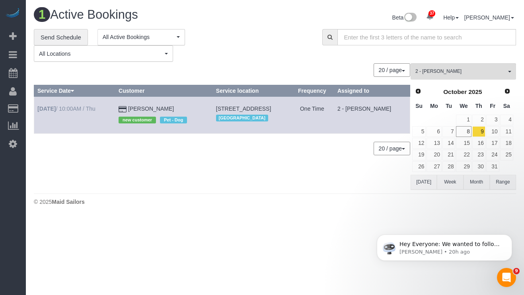
click at [88, 105] on td "[DATE] 10:00AM / Thu" at bounding box center [74, 115] width 81 height 37
click at [88, 109] on link "[DATE] 10:00AM / Thu" at bounding box center [66, 108] width 58 height 6
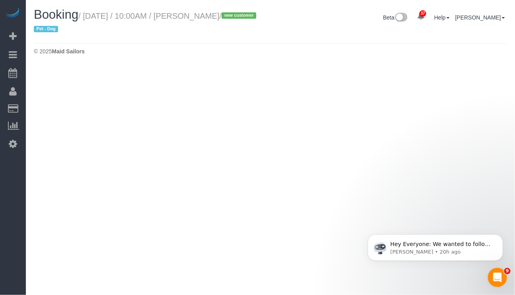
select select "NY"
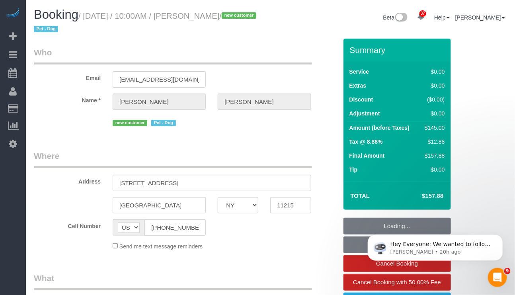
select select "number:89"
select select "number:90"
select select "number:13"
select select "number:5"
select select "object:14925"
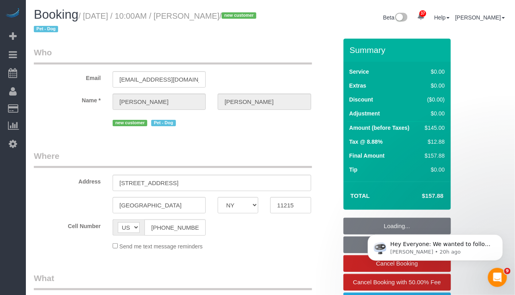
select select "spot244"
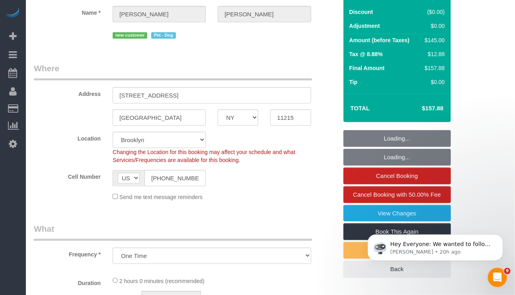
select select "1"
select select "string:stripe-pm_1SFgu44VGloSiKo7bcpHYP6N"
select select "object:15387"
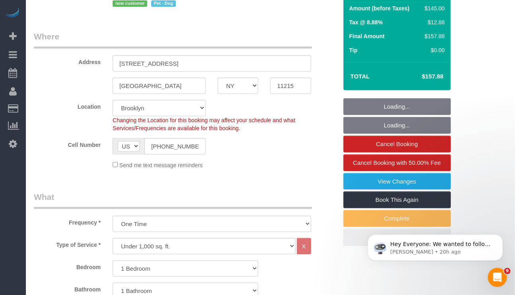
select select "1"
select select "spot301"
drag, startPoint x: 195, startPoint y: 150, endPoint x: 139, endPoint y: 147, distance: 56.2
click at [139, 147] on div "AF AL DZ AD AO AI AQ AG AR AM AW AU AT AZ BS BH BD BB BY BE BZ BJ BM BT BO BA B…" at bounding box center [159, 146] width 93 height 16
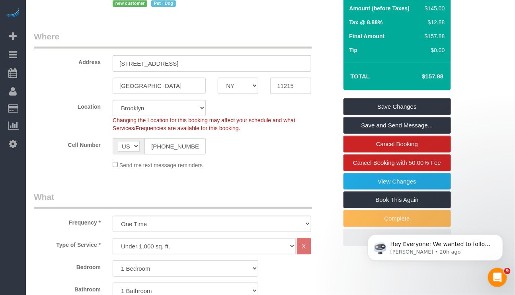
click at [289, 159] on sui-booking-location "Location [GEOGRAPHIC_DATA] [GEOGRAPHIC_DATA] [GEOGRAPHIC_DATA] [GEOGRAPHIC_DATA…" at bounding box center [186, 134] width 304 height 69
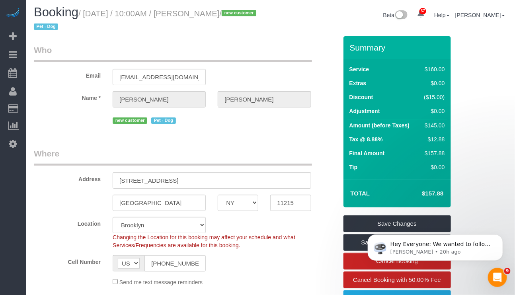
scroll to position [0, 0]
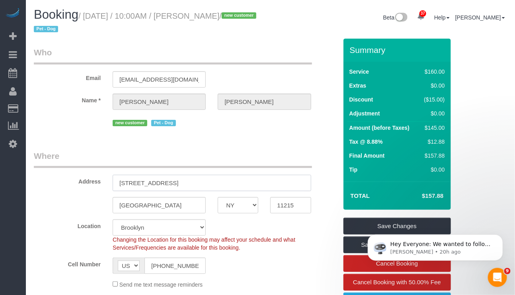
drag, startPoint x: 113, startPoint y: 179, endPoint x: 174, endPoint y: 177, distance: 61.7
click at [174, 177] on input "[STREET_ADDRESS]" at bounding box center [212, 183] width 198 height 16
click at [125, 154] on legend "Where" at bounding box center [173, 159] width 278 height 18
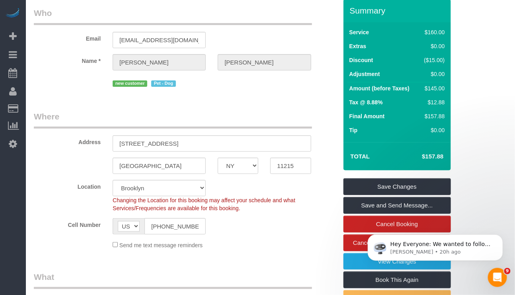
scroll to position [60, 0]
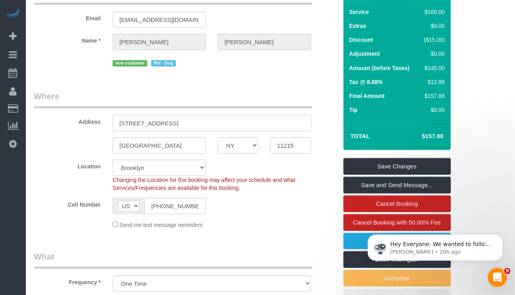
drag, startPoint x: 114, startPoint y: 126, endPoint x: 177, endPoint y: 126, distance: 63.3
click at [177, 126] on input "[STREET_ADDRESS]" at bounding box center [212, 123] width 198 height 16
click at [240, 102] on legend "Where" at bounding box center [173, 99] width 278 height 18
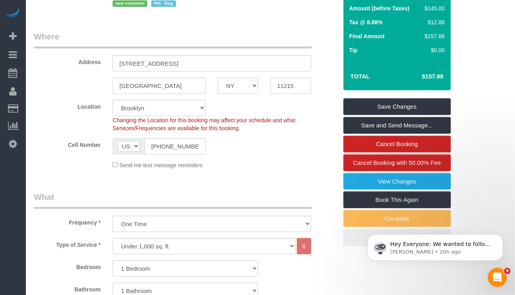
click at [275, 169] on div "Send me text message reminders" at bounding box center [212, 164] width 210 height 9
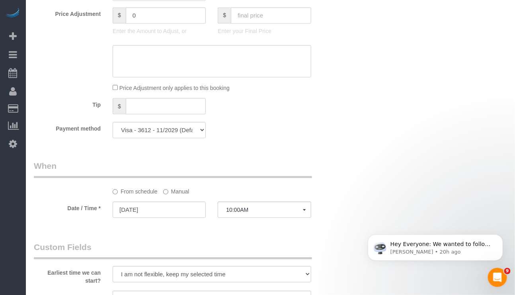
scroll to position [716, 0]
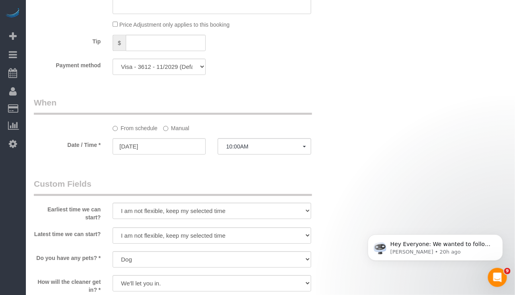
click at [174, 132] on label "Manual" at bounding box center [176, 126] width 26 height 11
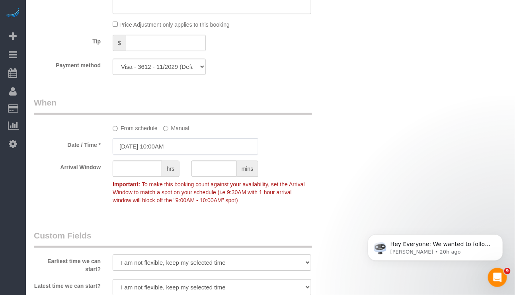
click at [159, 154] on input "[DATE] 10:00AM" at bounding box center [186, 146] width 146 height 16
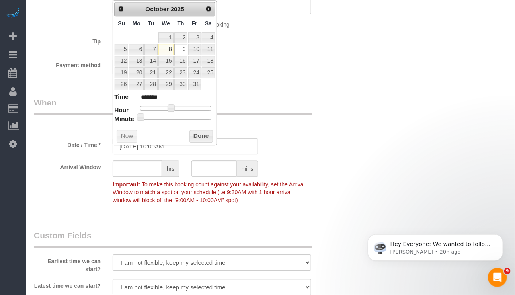
drag, startPoint x: 172, startPoint y: 115, endPoint x: 177, endPoint y: 115, distance: 5.2
click at [177, 115] on dl "Time ******* Hour Minute Second Millisecond Microsecond Time Zone ***** ***** *…" at bounding box center [164, 105] width 101 height 27
type input "[DATE] 11:00AM"
type input "*******"
click at [176, 110] on span at bounding box center [174, 107] width 7 height 7
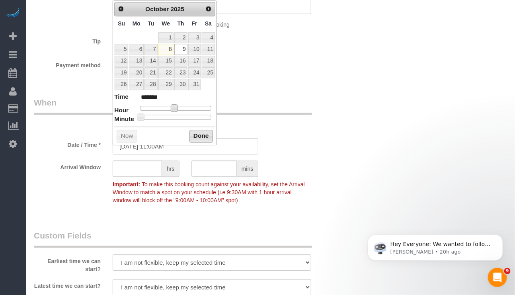
click at [202, 137] on button "Done" at bounding box center [200, 136] width 23 height 13
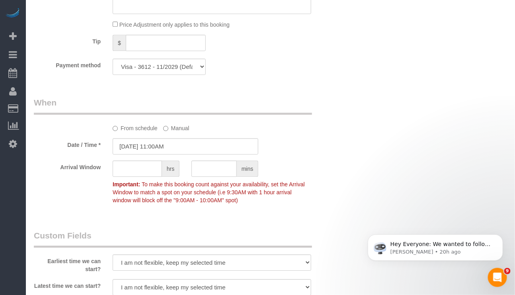
click at [269, 101] on div "Who Email [EMAIL_ADDRESS][DOMAIN_NAME] Name * [PERSON_NAME] new customer Pet - …" at bounding box center [186, 22] width 316 height 1400
click at [209, 228] on div "Who Email [EMAIL_ADDRESS][DOMAIN_NAME] Name * [PERSON_NAME] new customer Pet - …" at bounding box center [186, 22] width 316 height 1400
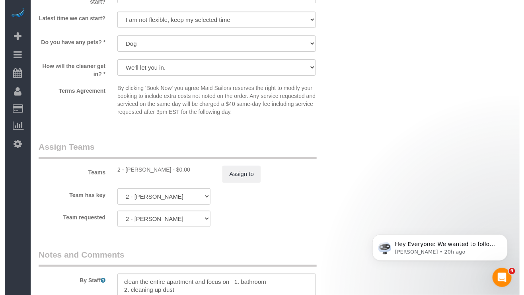
scroll to position [1075, 0]
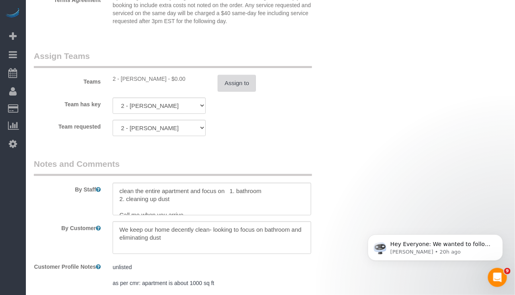
click at [227, 92] on button "Assign to" at bounding box center [237, 83] width 38 height 17
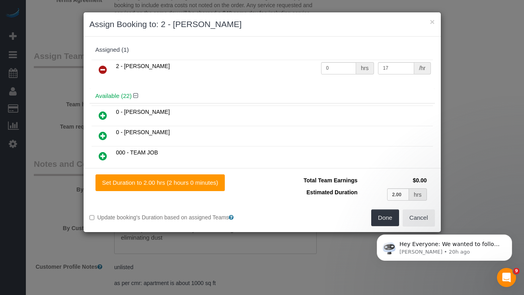
click at [101, 66] on icon at bounding box center [103, 70] width 8 height 10
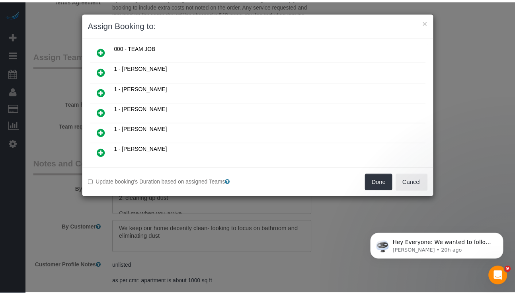
scroll to position [0, 0]
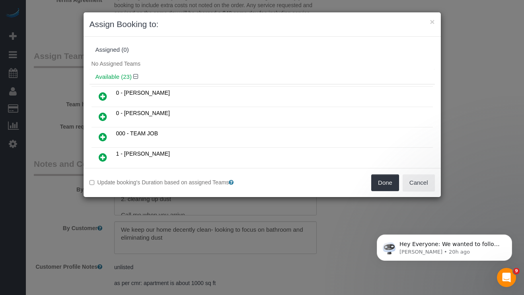
click at [101, 99] on icon at bounding box center [103, 97] width 8 height 10
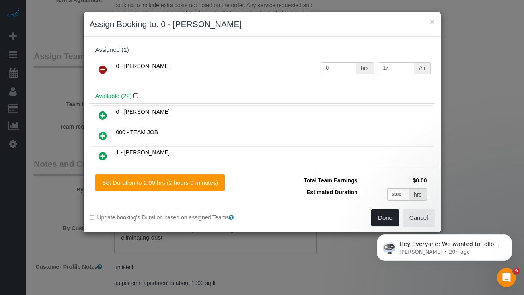
click at [379, 216] on button "Done" at bounding box center [385, 217] width 28 height 17
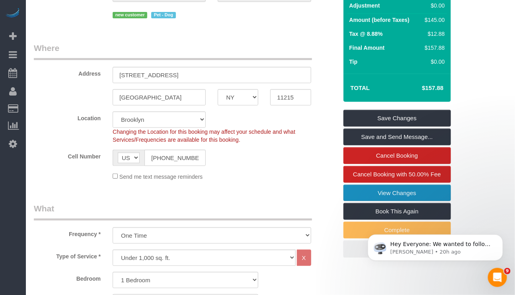
scroll to position [119, 0]
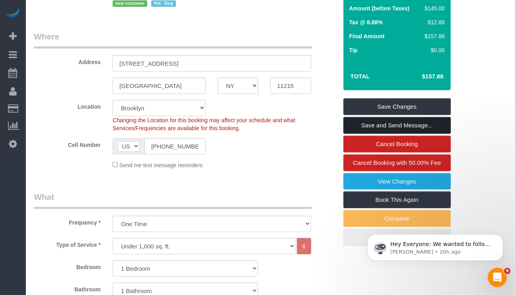
click at [364, 124] on link "Save and Send Message..." at bounding box center [396, 125] width 107 height 17
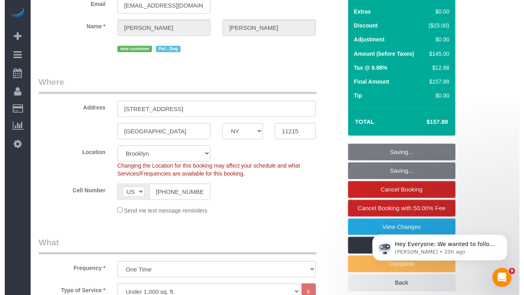
scroll to position [0, 0]
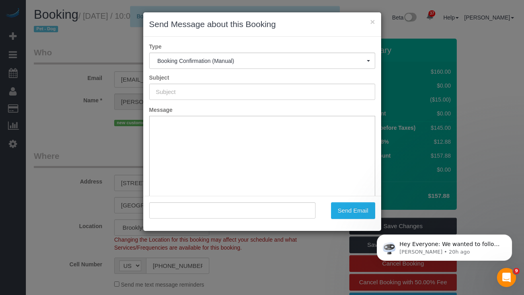
type input "Cleaning Confirmed for [DATE] 11:00am"
type input ""[PERSON_NAME]" <[EMAIL_ADDRESS][DOMAIN_NAME]>"
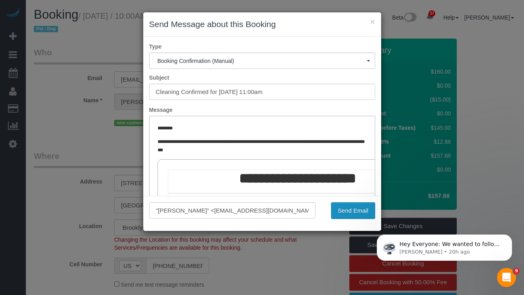
click at [339, 208] on button "Send Email" at bounding box center [353, 210] width 44 height 17
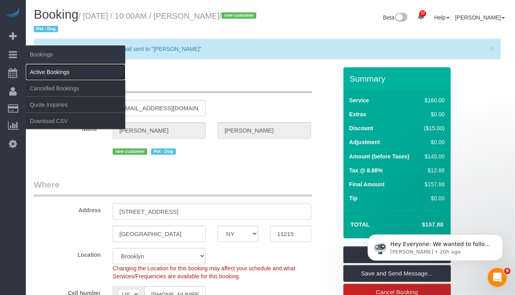
click at [43, 71] on link "Active Bookings" at bounding box center [75, 72] width 99 height 16
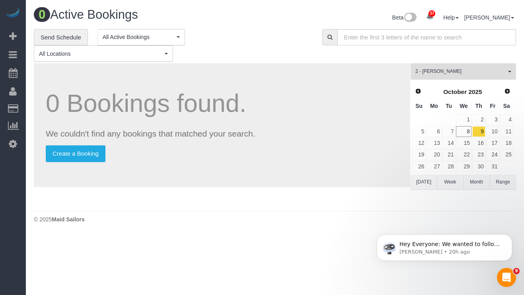
click at [481, 70] on span "2 - [PERSON_NAME]" at bounding box center [461, 71] width 91 height 7
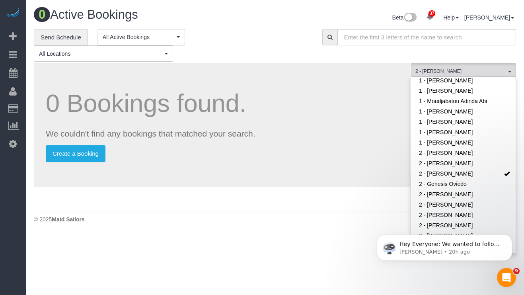
click at [275, 64] on div "0 Bookings found. We couldn't find any bookings that matched your search. Creat…" at bounding box center [222, 125] width 376 height 124
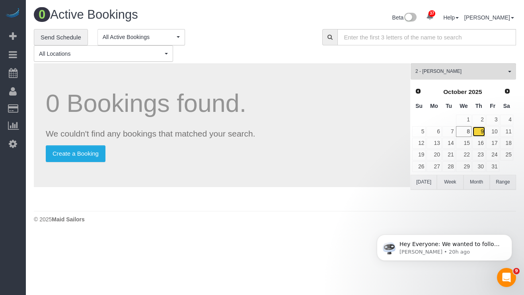
click at [478, 131] on link "9" at bounding box center [478, 131] width 13 height 11
click at [244, 38] on div "**********" at bounding box center [172, 45] width 277 height 33
click at [185, 279] on body "37 Beta Your Notifications You have 0 alerts × You have 1 to charge for [DATE] …" at bounding box center [262, 147] width 524 height 295
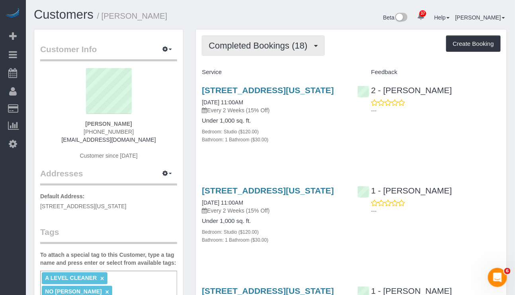
click at [265, 48] on span "Completed Bookings (18)" at bounding box center [260, 46] width 103 height 10
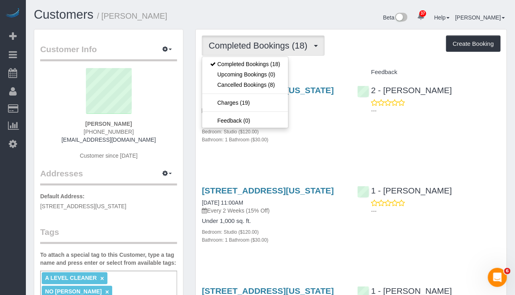
click at [293, 75] on h4 "Service" at bounding box center [273, 72] width 143 height 7
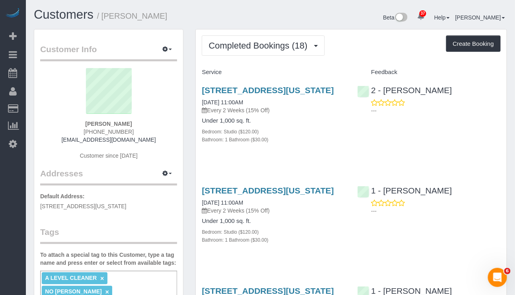
drag, startPoint x: 129, startPoint y: 122, endPoint x: 88, endPoint y: 122, distance: 41.0
click at [88, 122] on div "[PERSON_NAME] [PHONE_NUMBER] [EMAIL_ADDRESS][DOMAIN_NAME] Customer since [DATE]" at bounding box center [108, 117] width 137 height 99
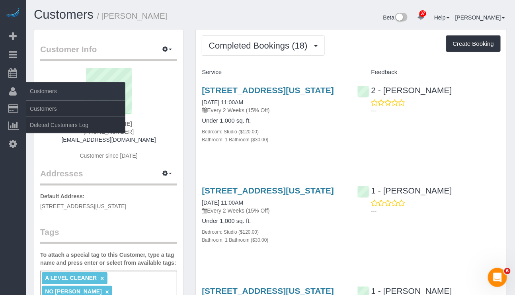
copy strong "[PERSON_NAME]"
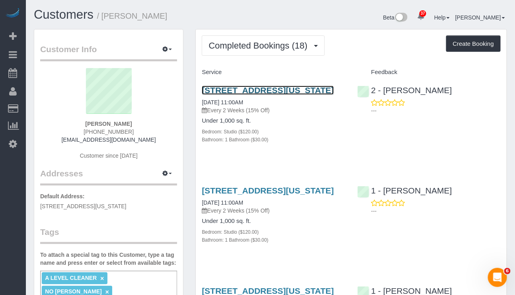
click at [281, 88] on link "[STREET_ADDRESS][US_STATE]" at bounding box center [268, 90] width 132 height 9
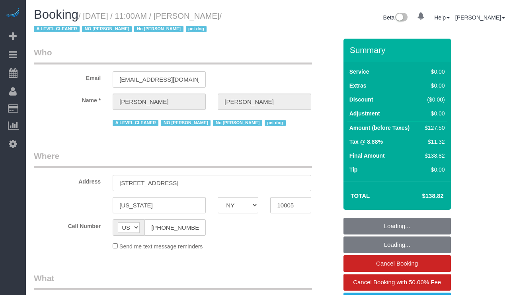
select select "NY"
select select "number:59"
select select "number:72"
select select "number:13"
select select "number:6"
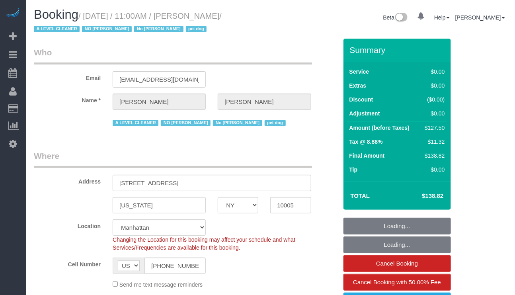
select select "object:983"
select select "string:stripe-pm_1QKQBO4VGloSiKo7IuutFYzn"
select select "object:1100"
select select "spot1"
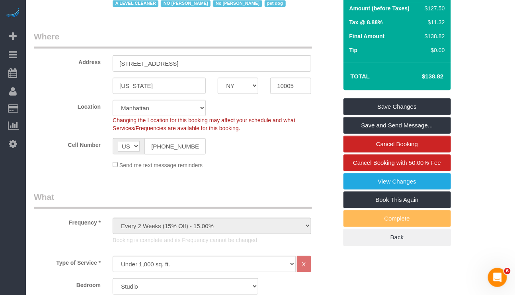
scroll to position [179, 0]
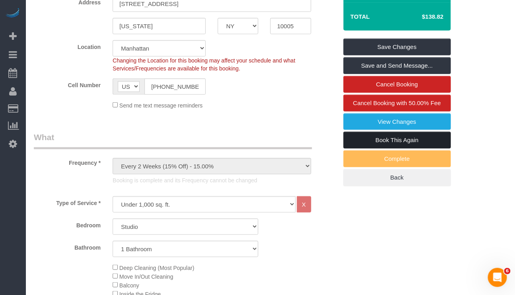
click at [392, 142] on link "Book This Again" at bounding box center [396, 140] width 107 height 17
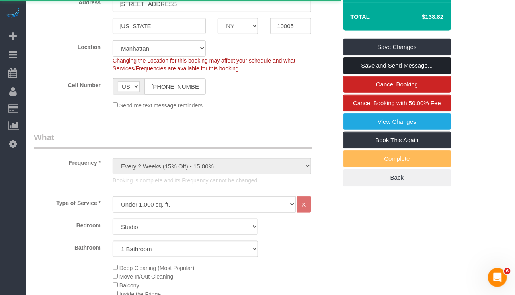
select select "NY"
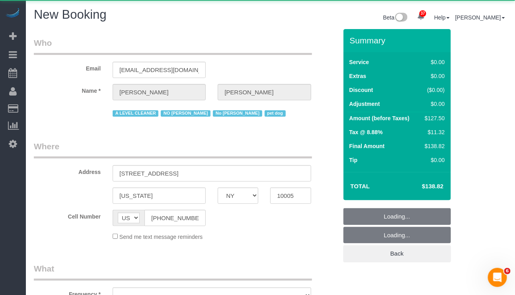
select select "string:stripe-pm_1QKQBO4VGloSiKo7IuutFYzn"
select select "number:59"
select select "number:72"
select select "number:13"
select select "number:6"
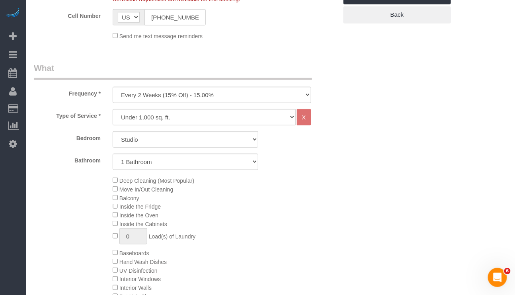
scroll to position [254, 0]
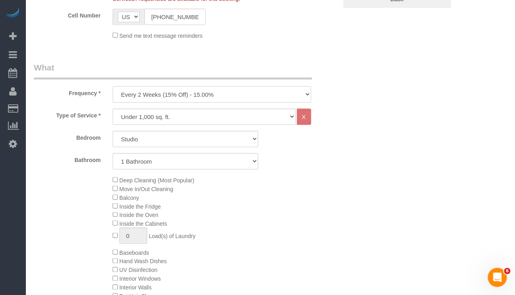
click at [276, 93] on select "One Time Weekly (20% Off) - 20.00% Every 2 Weeks (15% Off) - 15.00% Every 4 Wee…" at bounding box center [212, 94] width 198 height 16
select select "object:2859"
click at [113, 88] on select "One Time Weekly (20% Off) - 20.00% Every 2 Weeks (15% Off) - 15.00% Every 4 Wee…" at bounding box center [212, 94] width 198 height 16
click at [281, 224] on div "Deep Cleaning (Most Popular) Move In/Out Cleaning Balcony Inside the Fridge Ins…" at bounding box center [225, 253] width 236 height 154
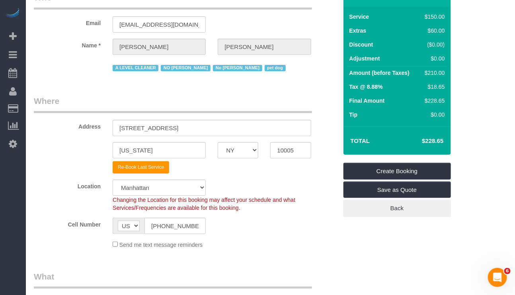
scroll to position [0, 0]
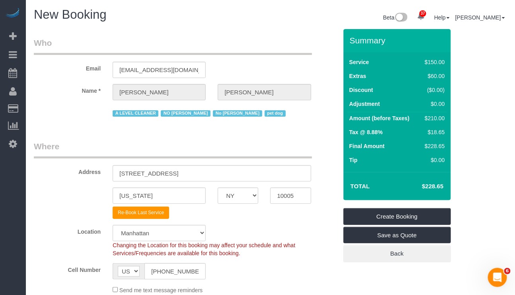
drag, startPoint x: 430, startPoint y: 186, endPoint x: 443, endPoint y: 186, distance: 12.7
click at [443, 186] on h4 "$228.65" at bounding box center [420, 186] width 45 height 7
copy h4 "$228.65"
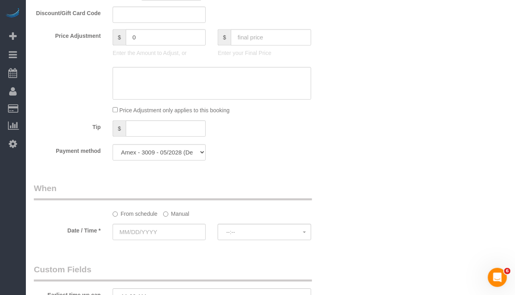
scroll to position [657, 0]
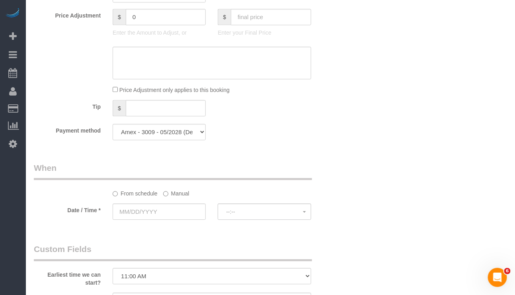
click at [59, 276] on div "Earliest time we can start? I am not flexible, keep my selected time 8:00 AM 9:…" at bounding box center [186, 264] width 316 height 43
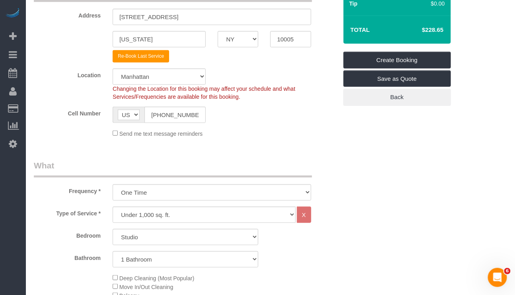
scroll to position [0, 0]
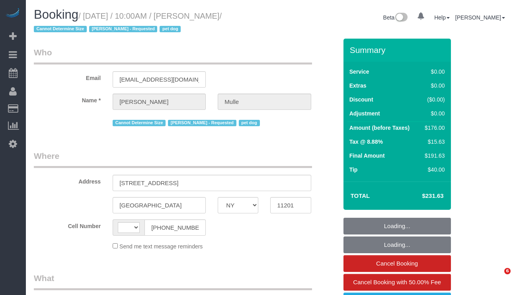
select select "NY"
select select "string:[GEOGRAPHIC_DATA]"
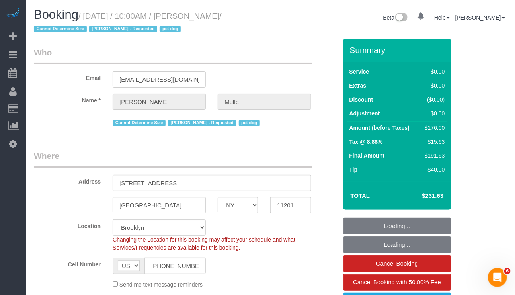
select select "object:835"
select select "string:stripe-pm_1R9IgE4VGloSiKo7xddHSj1H"
select select "2"
select select "spot1"
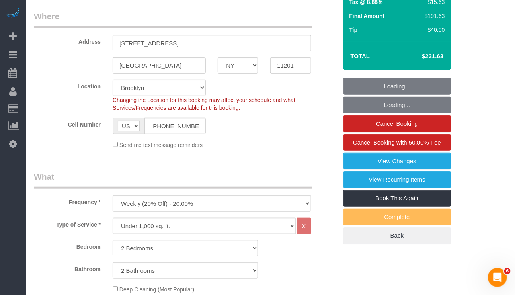
select select "number:58"
select select "number:76"
select select "number:13"
select select "number:6"
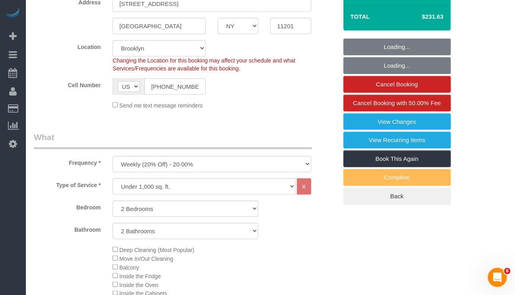
select select "2"
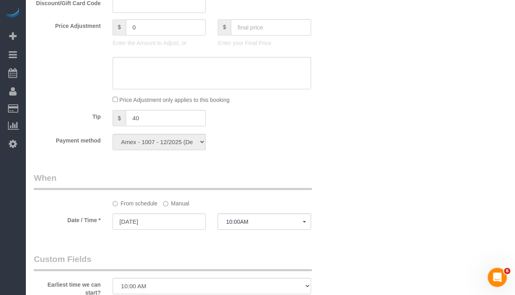
scroll to position [657, 0]
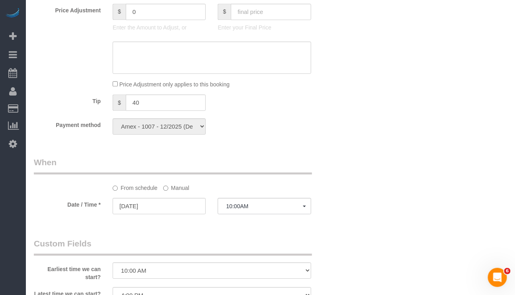
click at [182, 192] on label "Manual" at bounding box center [176, 186] width 26 height 11
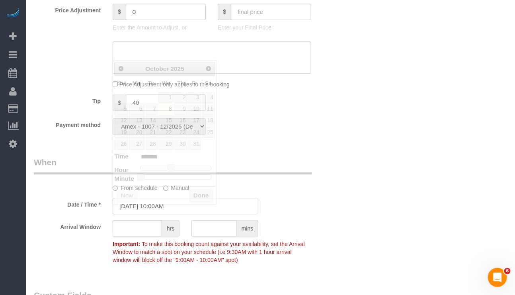
click at [174, 213] on input "[DATE] 10:00AM" at bounding box center [186, 206] width 146 height 16
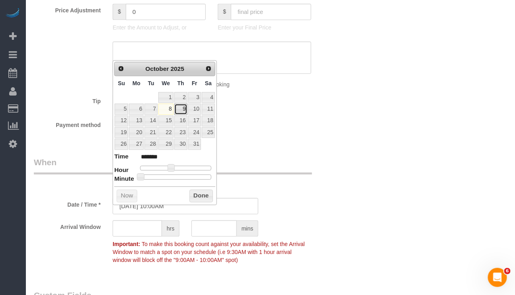
click at [178, 110] on link "9" at bounding box center [180, 108] width 13 height 11
type input "10/09/2025 9:00AM"
type input "******"
drag, startPoint x: 171, startPoint y: 168, endPoint x: 188, endPoint y: 175, distance: 17.9
click at [170, 168] on span at bounding box center [167, 167] width 7 height 7
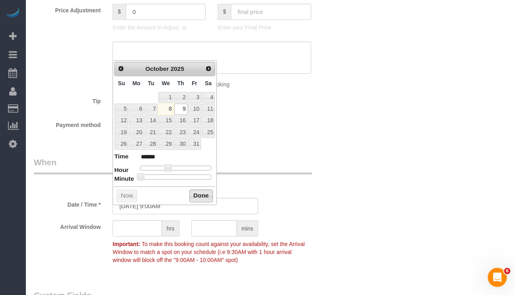
click at [197, 197] on button "Done" at bounding box center [200, 195] width 23 height 13
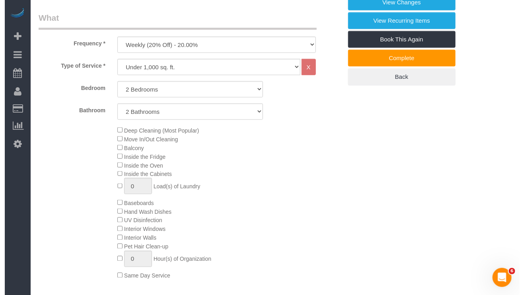
scroll to position [0, 0]
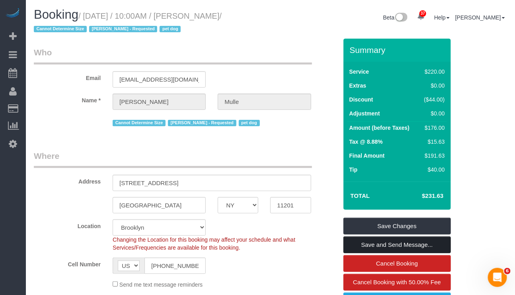
click at [398, 246] on link "Save and Send Message..." at bounding box center [396, 244] width 107 height 17
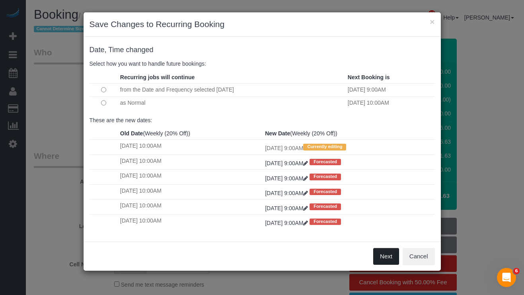
click at [382, 259] on button "Next" at bounding box center [386, 256] width 26 height 17
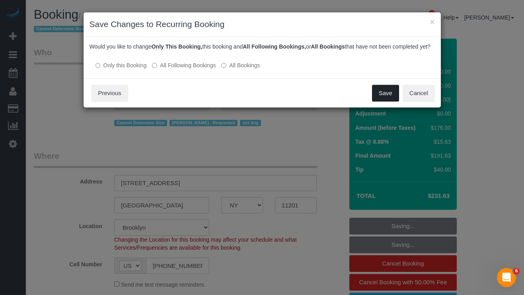
click at [380, 101] on button "Save" at bounding box center [385, 93] width 27 height 17
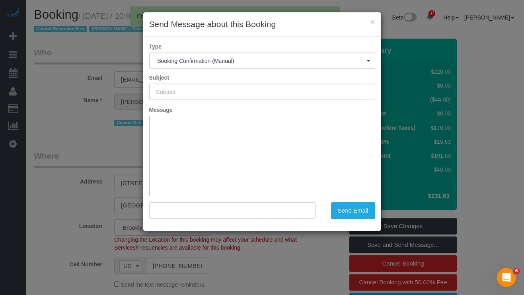
type input "Cleaning Confirmed for 10/09/2025 at 9:00am"
type input ""David Mulle" <davidmulle@gmail.com>"
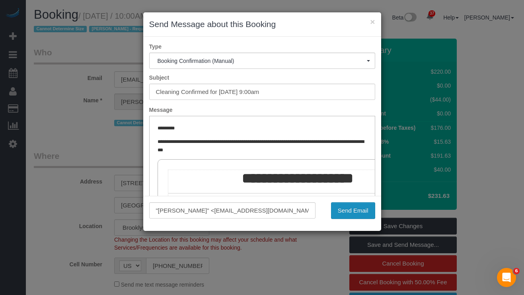
click at [344, 213] on button "Send Email" at bounding box center [353, 210] width 44 height 17
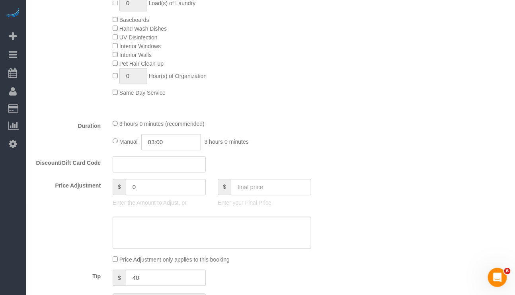
scroll to position [478, 0]
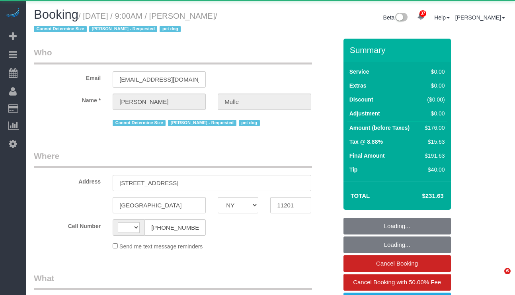
select select "NY"
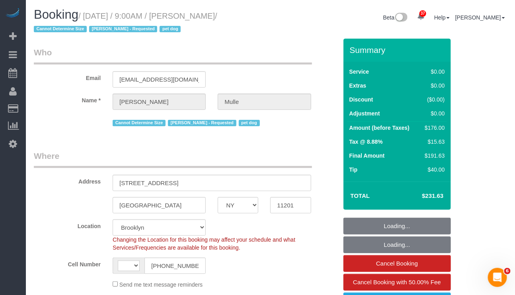
select select "string:stripe-pm_1R9IgE4VGloSiKo7xddHSj1H"
select select "2"
select select "spot1"
select select "string:[GEOGRAPHIC_DATA]"
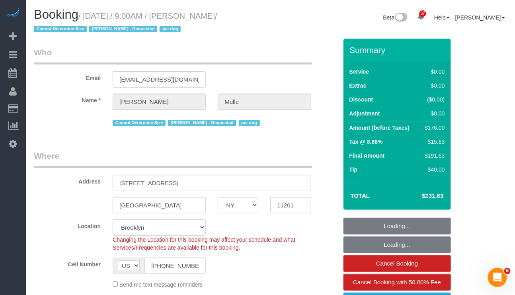
select select "object:692"
select select "number:58"
select select "number:76"
select select "number:13"
select select "number:6"
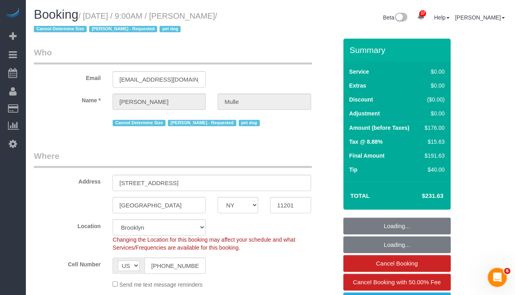
select select "2"
select select "object:1475"
